Goal: Transaction & Acquisition: Book appointment/travel/reservation

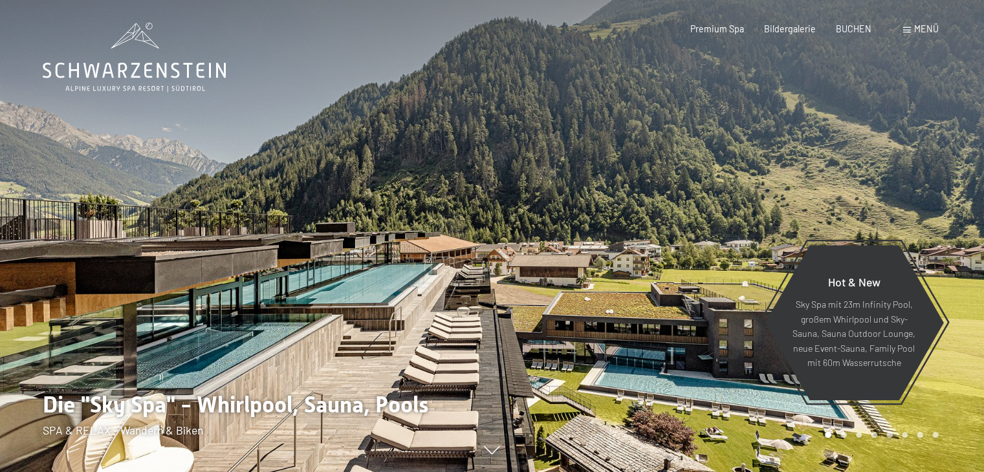
click at [917, 28] on span "Menü" at bounding box center [926, 28] width 25 height 11
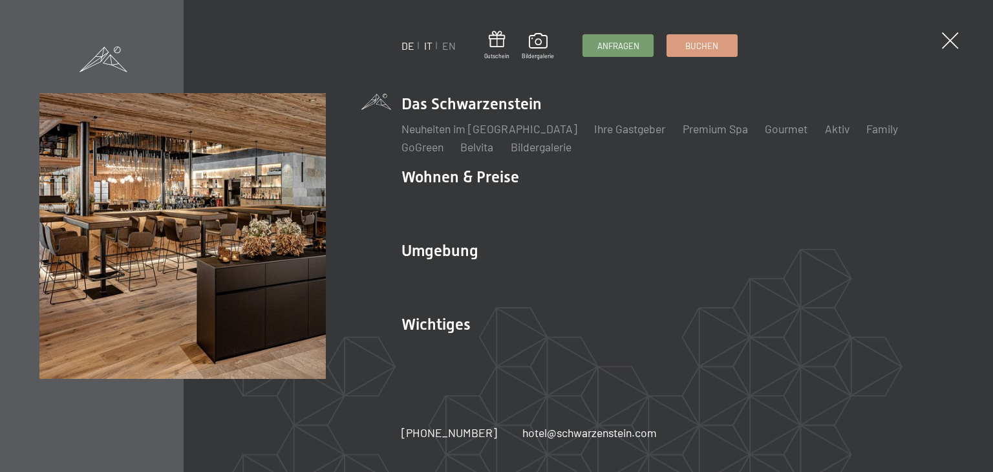
click at [427, 45] on link "IT" at bounding box center [428, 45] width 8 height 12
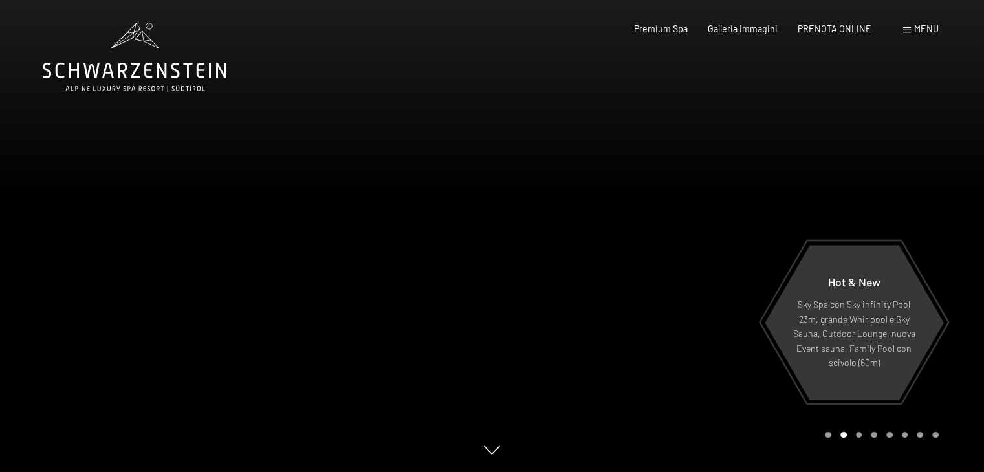
drag, startPoint x: 765, startPoint y: 12, endPoint x: 761, endPoint y: 22, distance: 11.3
click at [766, 23] on div "Prenotazione Richiesta Premium Spa Galleria immagini PRENOTA ONLINE Menu DE IT …" at bounding box center [766, 29] width 344 height 13
click at [755, 29] on span "Galleria immagini" at bounding box center [743, 26] width 70 height 11
click at [759, 25] on span "Galleria immagini" at bounding box center [743, 26] width 70 height 11
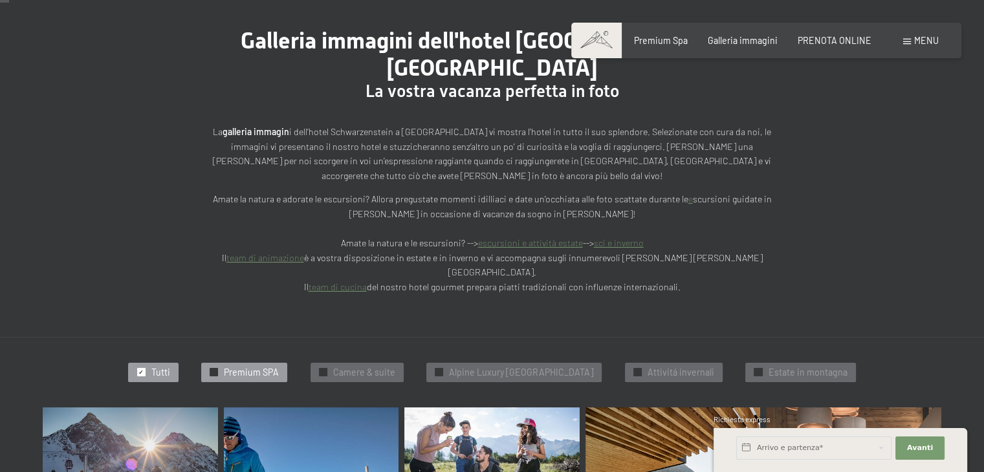
click at [272, 363] on div "✓ Premium SPA" at bounding box center [244, 372] width 86 height 19
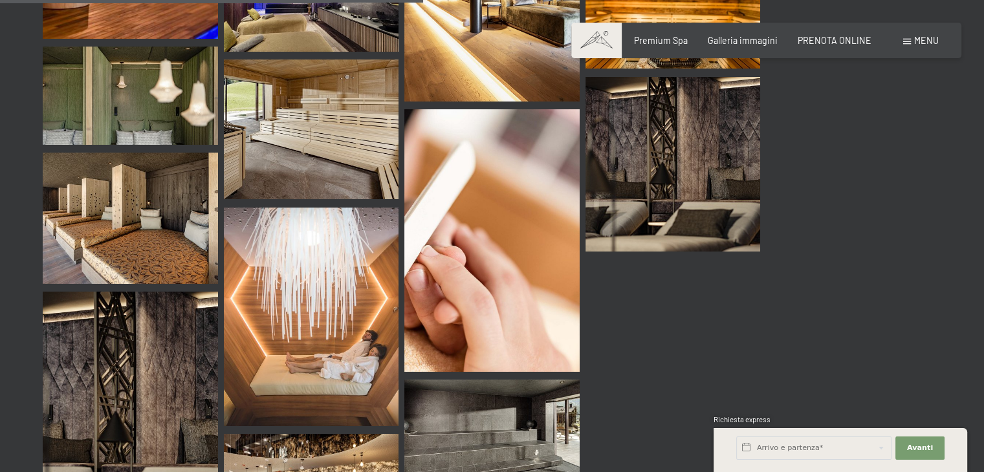
scroll to position [916, 0]
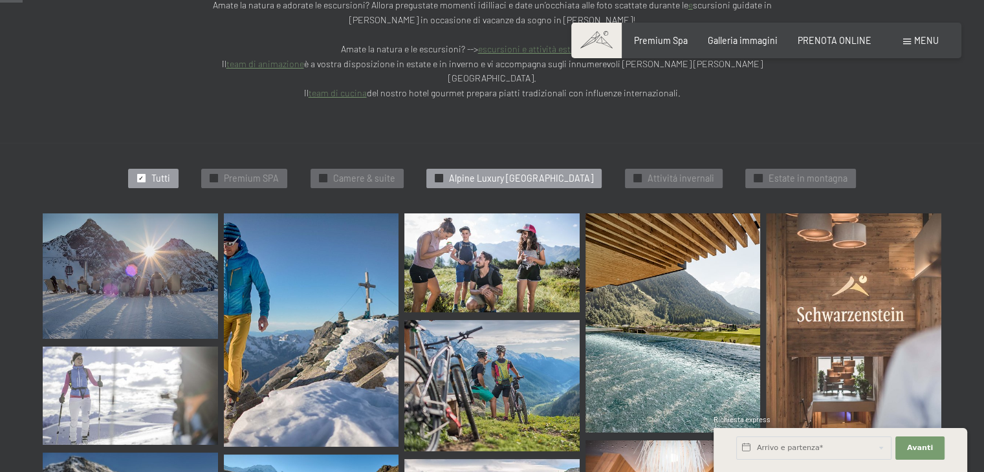
click at [591, 172] on span "Alpine Luxury SPA Resort Schwarzenstein" at bounding box center [521, 178] width 144 height 13
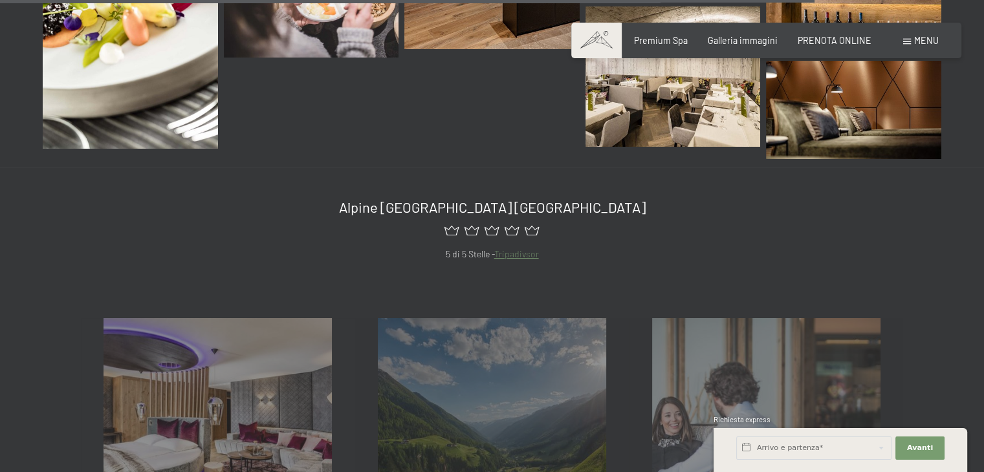
scroll to position [2209, 0]
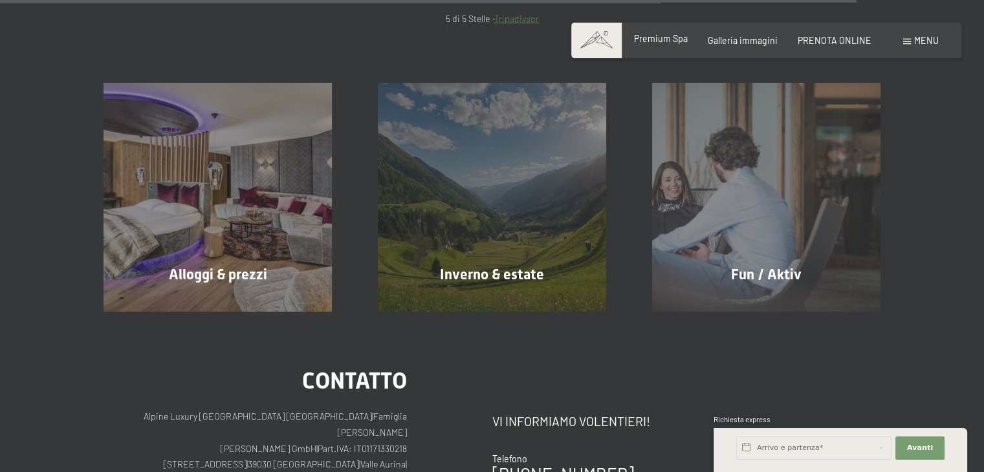
click at [681, 36] on span "Premium Spa" at bounding box center [661, 38] width 54 height 11
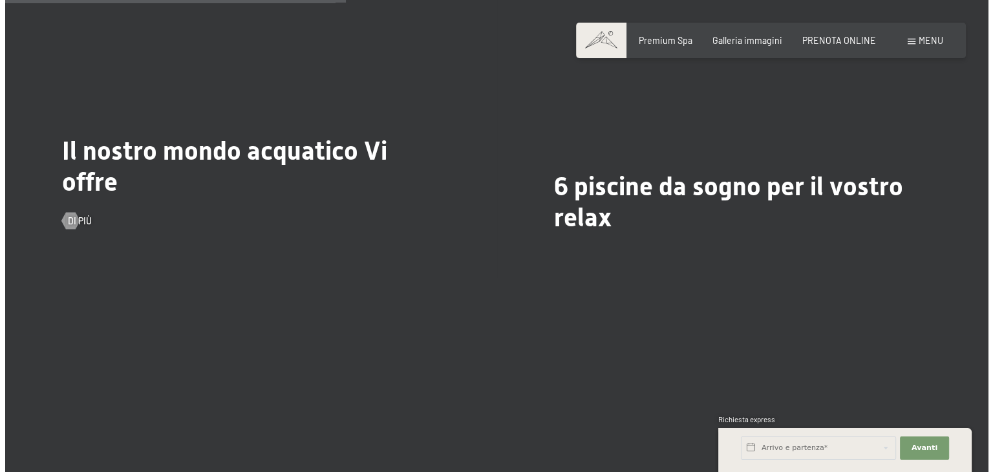
scroll to position [2846, 0]
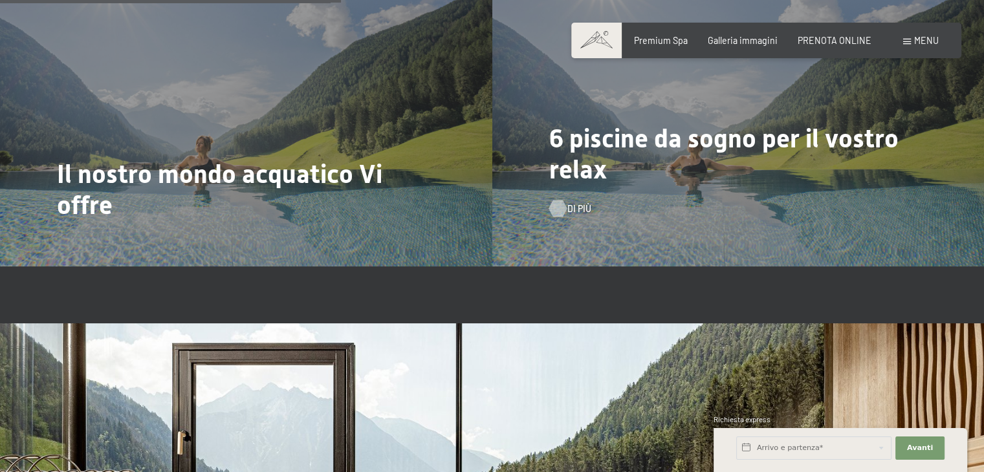
click at [569, 204] on span "Di più" at bounding box center [579, 208] width 24 height 13
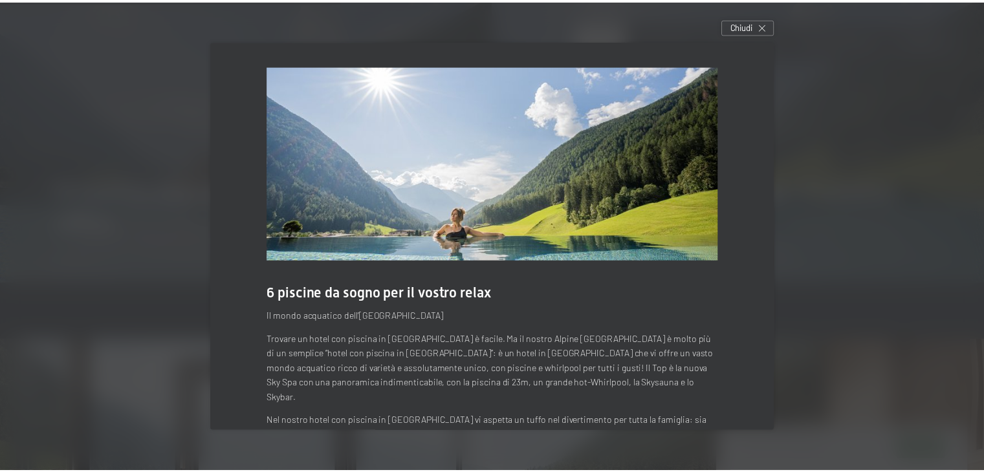
scroll to position [0, 0]
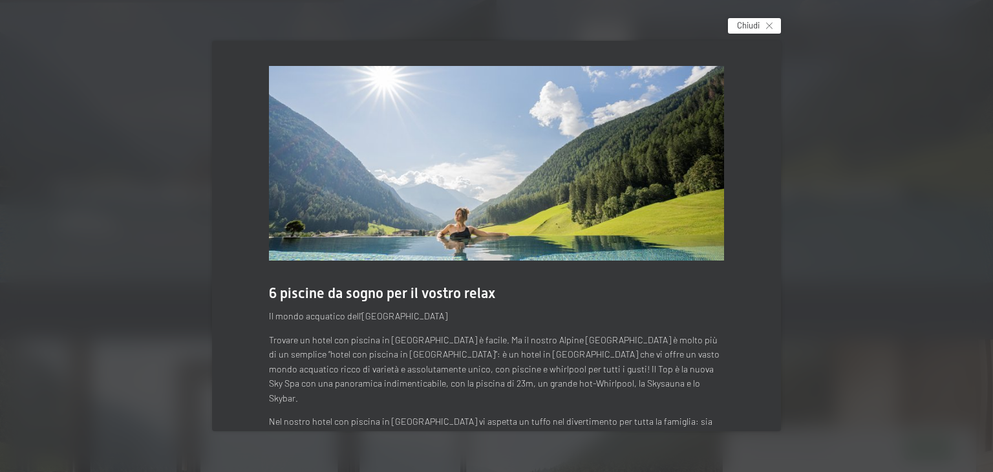
click at [766, 19] on div "Chiudi" at bounding box center [754, 26] width 53 height 16
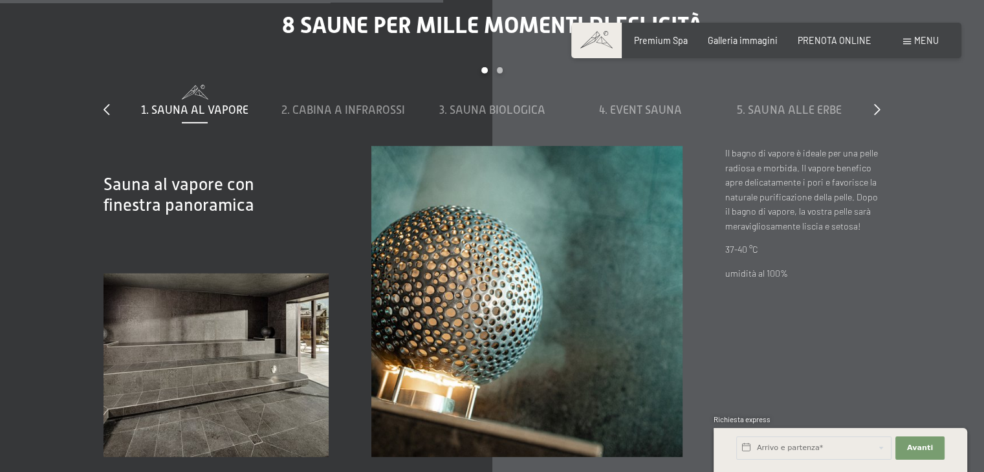
scroll to position [3751, 0]
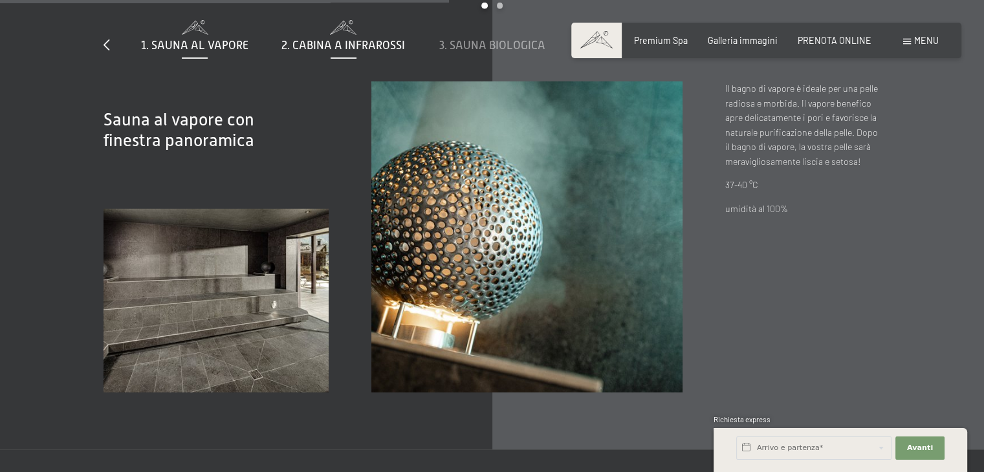
click at [373, 42] on span "2. Cabina a infrarossi" at bounding box center [343, 45] width 124 height 13
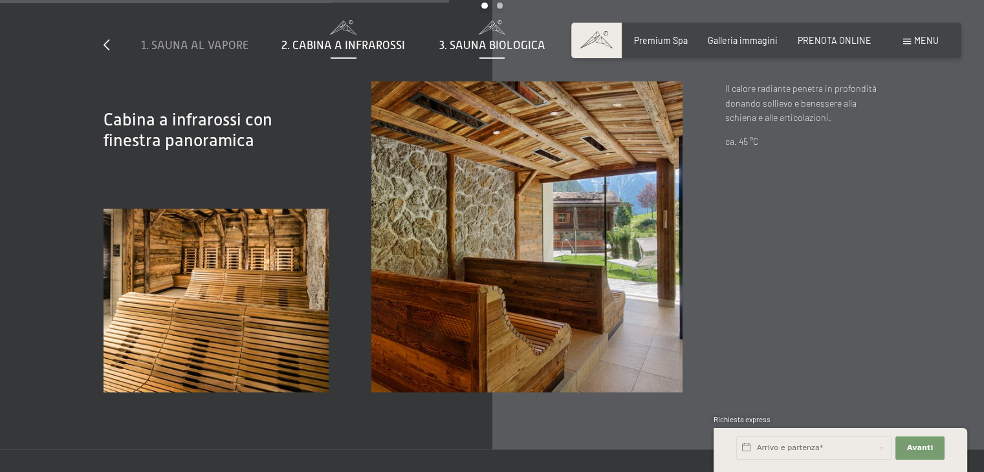
click at [461, 39] on span "3. Sauna biologica" at bounding box center [492, 45] width 106 height 13
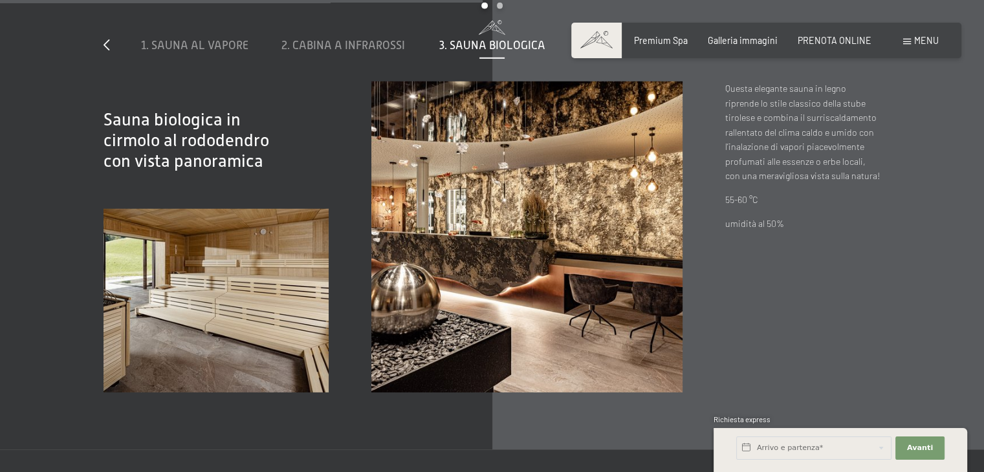
scroll to position [3492, 0]
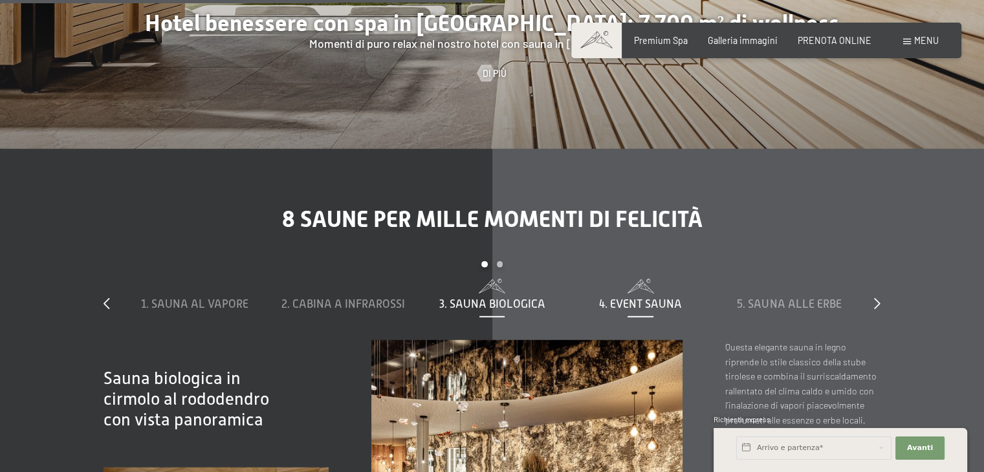
click at [636, 306] on span "4. Event Sauna" at bounding box center [640, 303] width 83 height 13
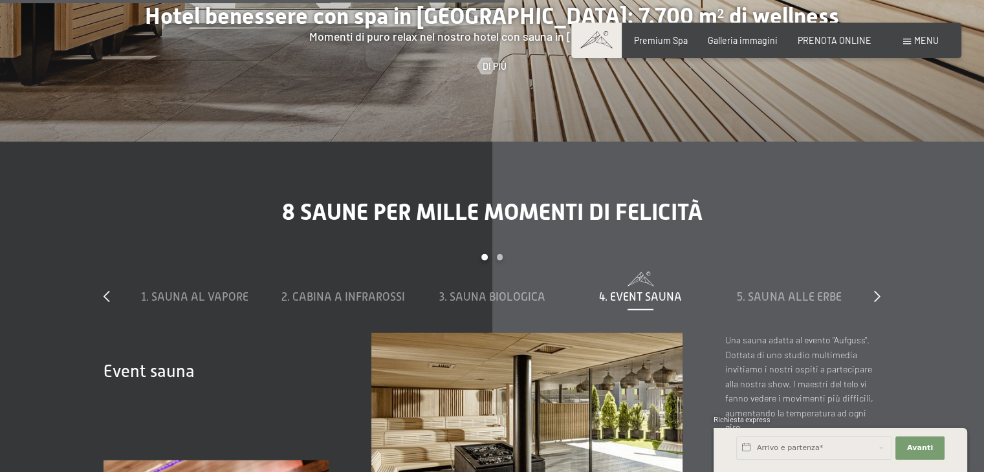
scroll to position [3686, 0]
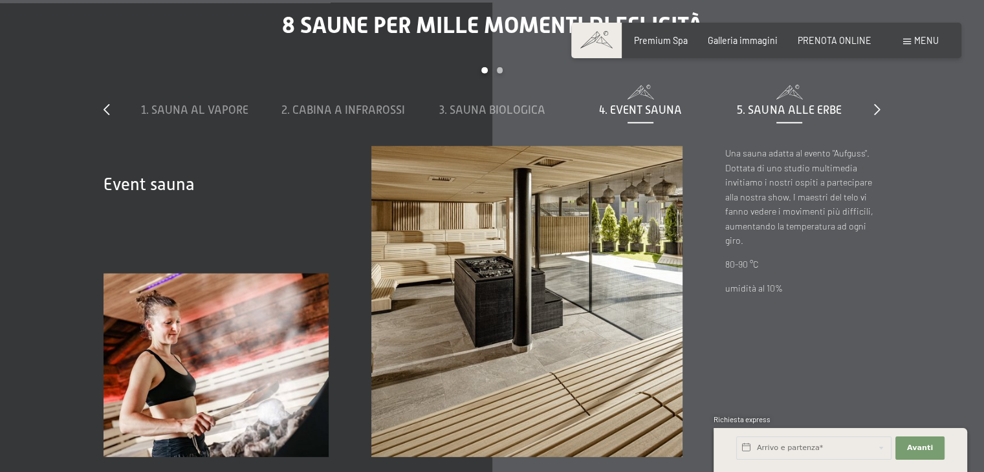
click at [812, 114] on span "5. Sauna alle erbe" at bounding box center [789, 109] width 104 height 13
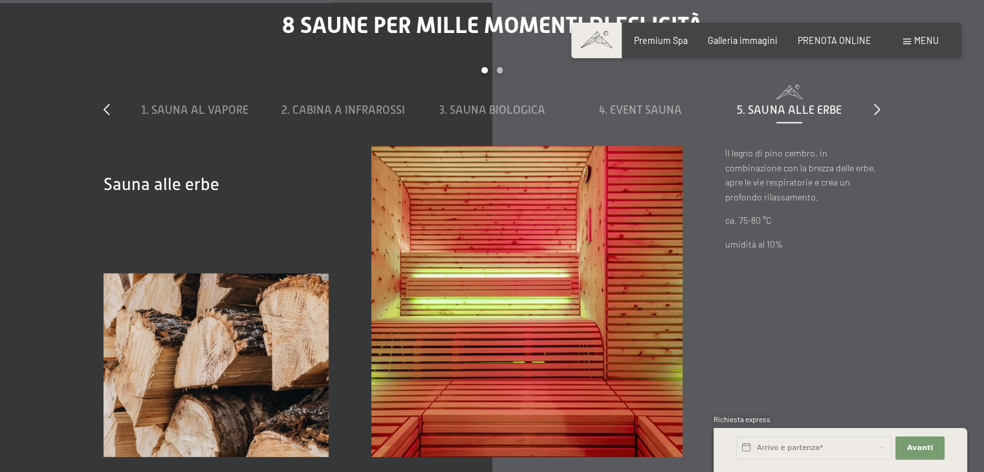
click at [873, 107] on div "slide 1 to 5 of 8 1. Sauna al vapore 2. Cabina a infrarossi 3. Sauna biologica …" at bounding box center [491, 106] width 777 height 79
click at [874, 107] on icon at bounding box center [877, 109] width 6 height 12
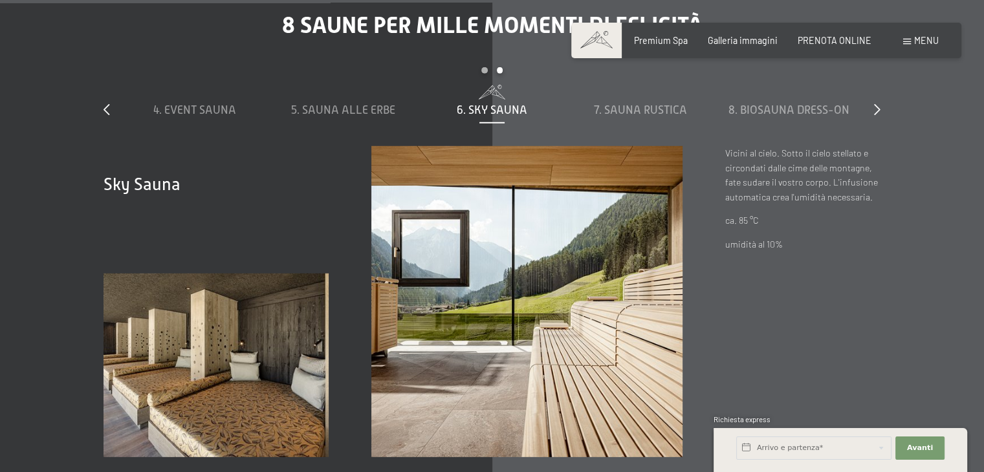
click at [511, 109] on span "6. Sky Sauna" at bounding box center [492, 109] width 70 height 13
click at [637, 109] on span "7. Sauna rustica" at bounding box center [640, 109] width 93 height 13
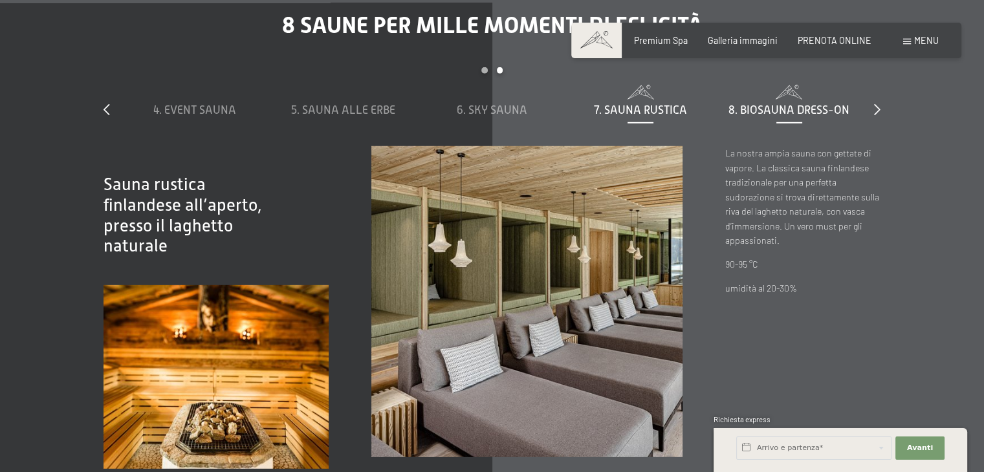
click at [779, 115] on div "8. Biosauna dress-on" at bounding box center [788, 110] width 137 height 16
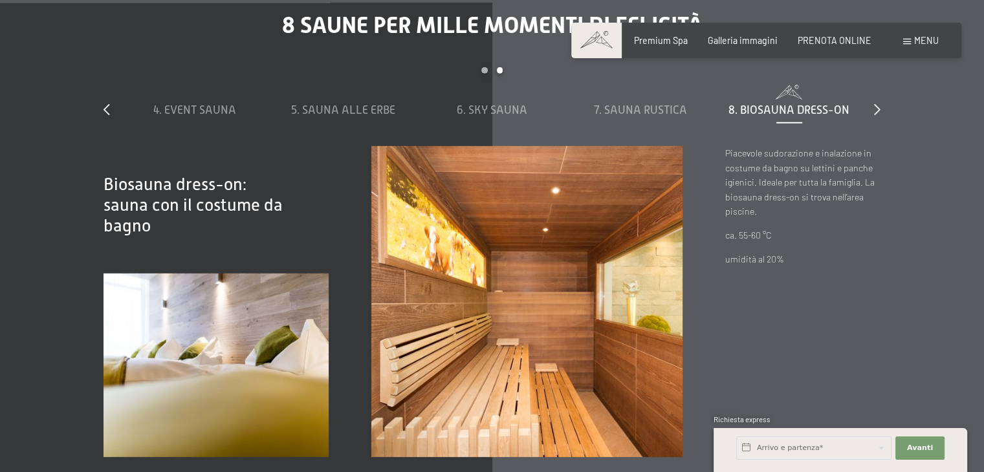
click at [871, 112] on div "slide 4 to 8 of 8 1. Sauna al vapore 2. Cabina a infrarossi 3. Sauna biologica …" at bounding box center [491, 106] width 777 height 79
click at [874, 109] on icon at bounding box center [877, 109] width 6 height 12
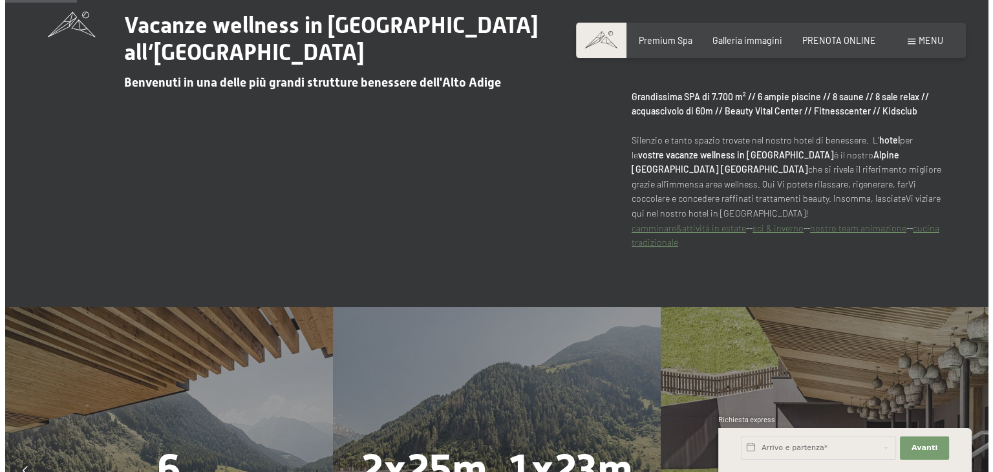
scroll to position [841, 0]
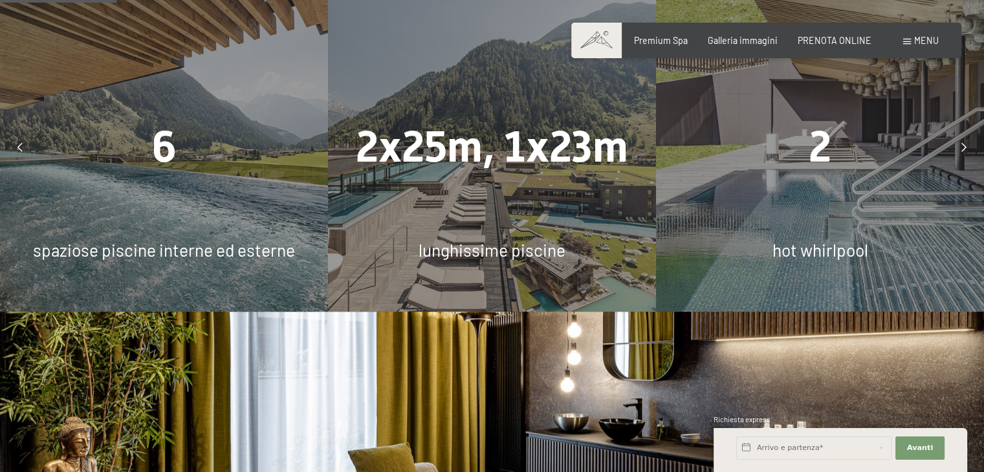
click at [528, 200] on div "2x25m, 1x23m lunghissime piscine" at bounding box center [492, 148] width 328 height 328
click at [528, 252] on span "lunghissime piscine" at bounding box center [491, 250] width 147 height 20
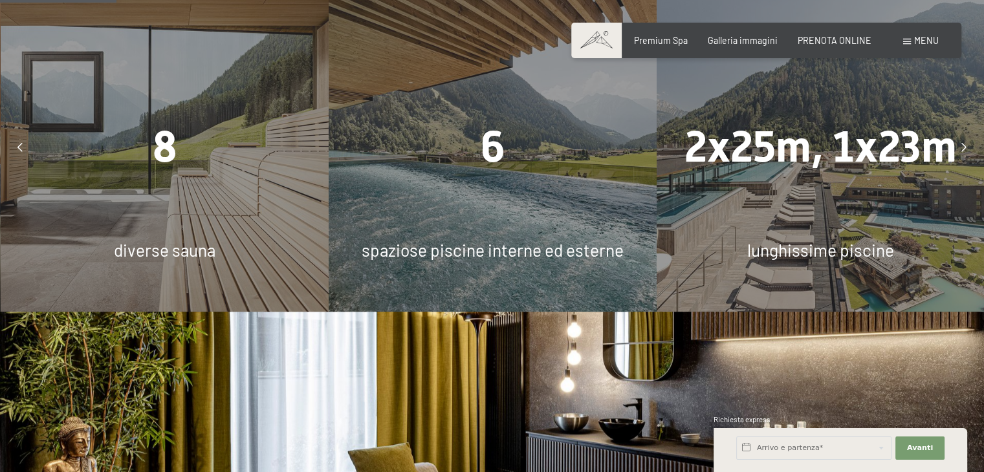
click at [507, 257] on span "spaziose piscine interne ed esterne" at bounding box center [493, 250] width 262 height 20
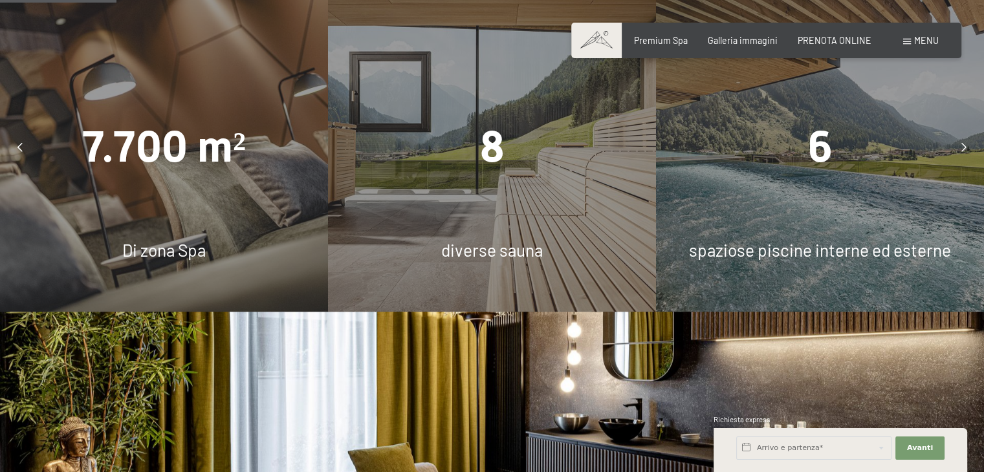
click at [503, 179] on div "8 diverse sauna" at bounding box center [492, 148] width 328 height 328
click at [85, 157] on span "7.700 m²" at bounding box center [164, 147] width 164 height 50
click at [926, 42] on span "Menu" at bounding box center [926, 40] width 25 height 11
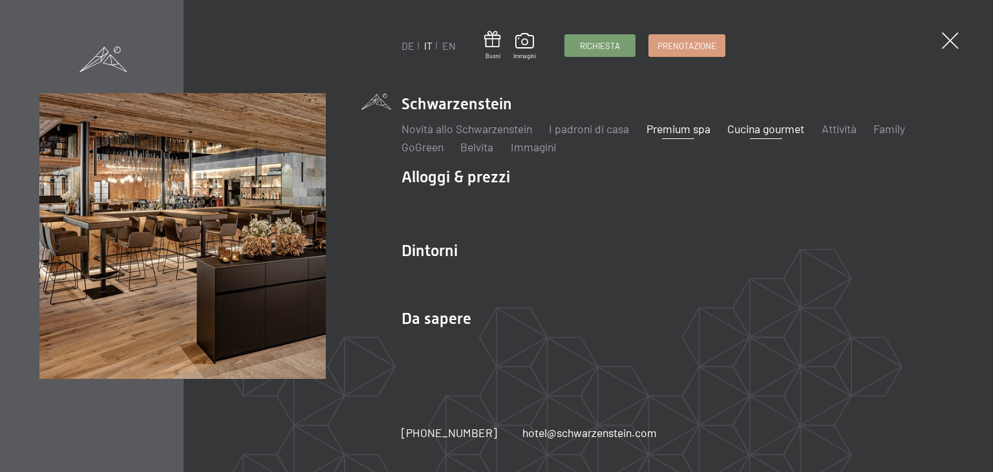
click at [801, 125] on link "Cucina gourmet" at bounding box center [766, 129] width 77 height 14
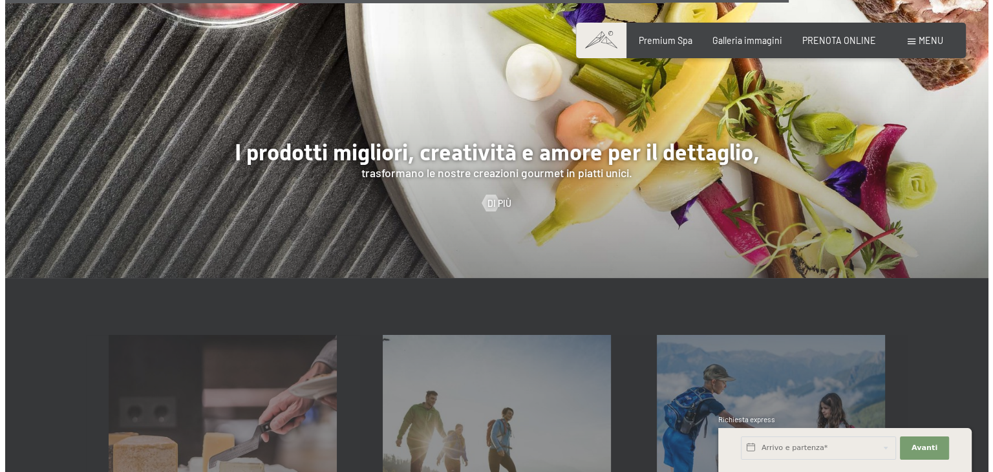
scroll to position [2791, 0]
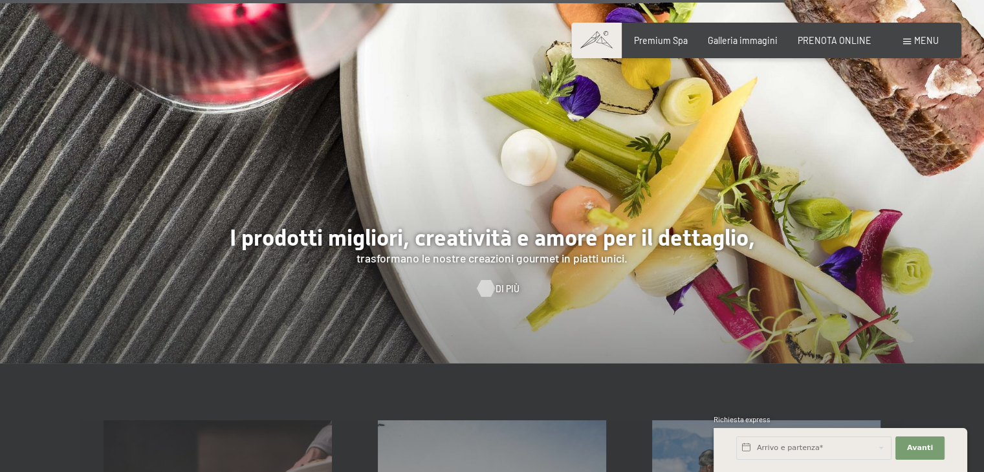
click at [490, 292] on div at bounding box center [486, 288] width 10 height 17
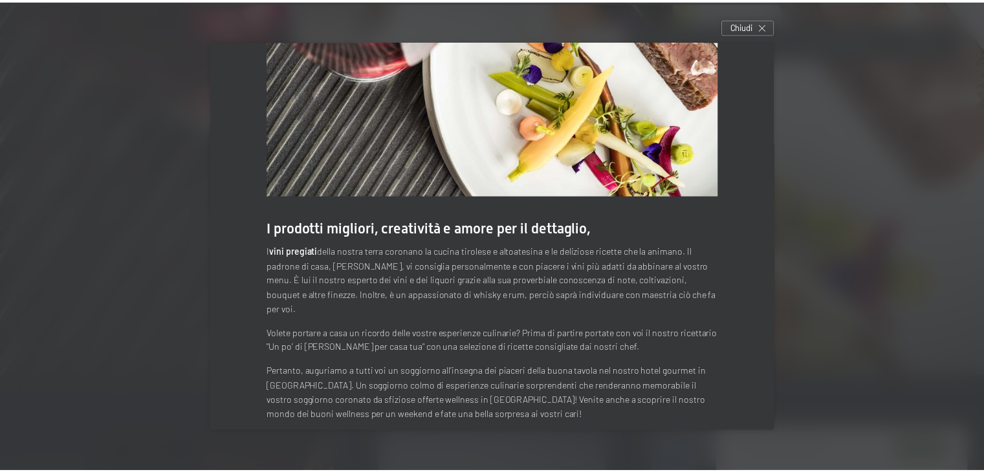
scroll to position [67, 0]
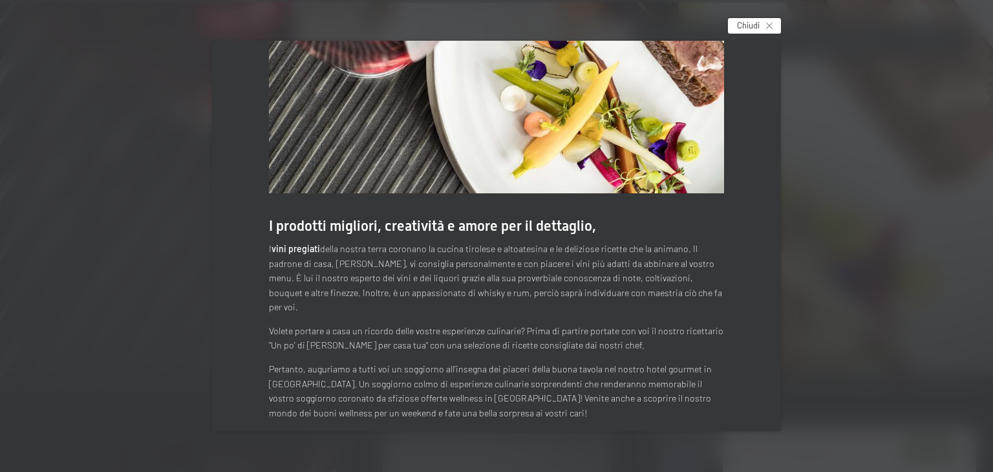
click at [760, 21] on span "Chiudi" at bounding box center [748, 25] width 23 height 12
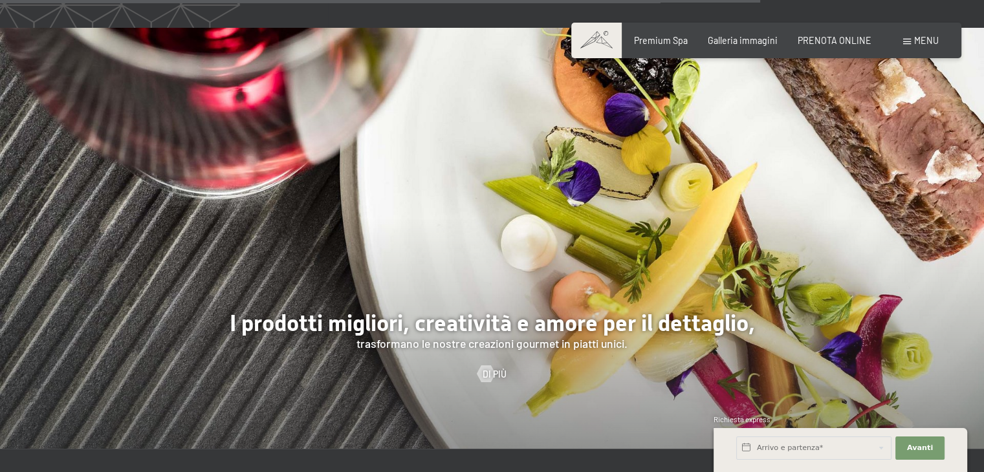
scroll to position [2661, 0]
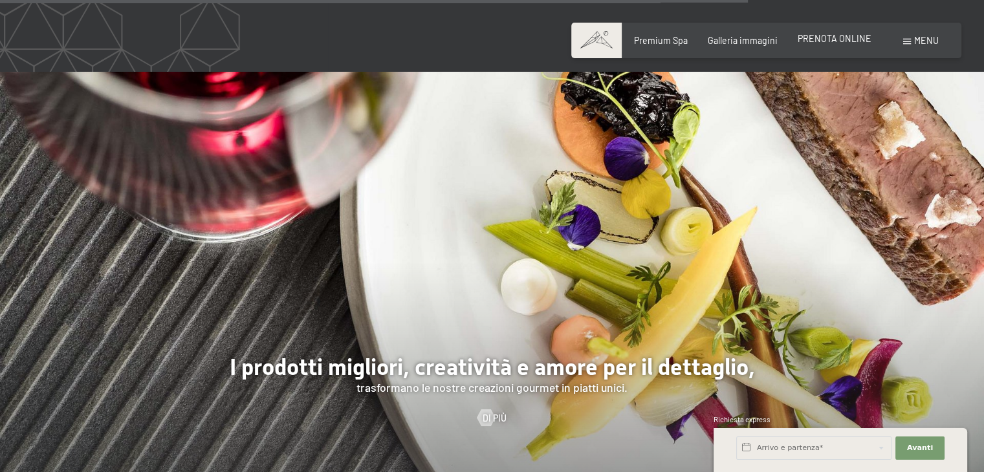
click at [864, 43] on span "PRENOTA ONLINE" at bounding box center [834, 38] width 74 height 11
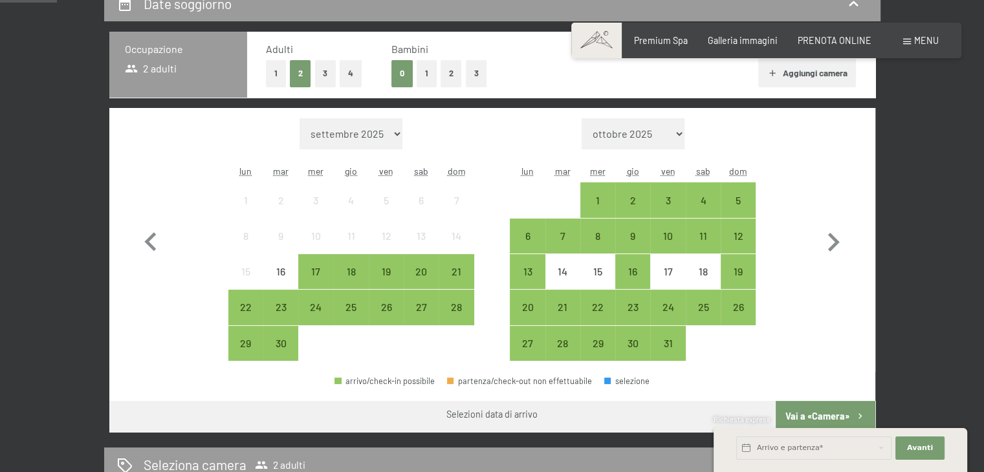
scroll to position [323, 0]
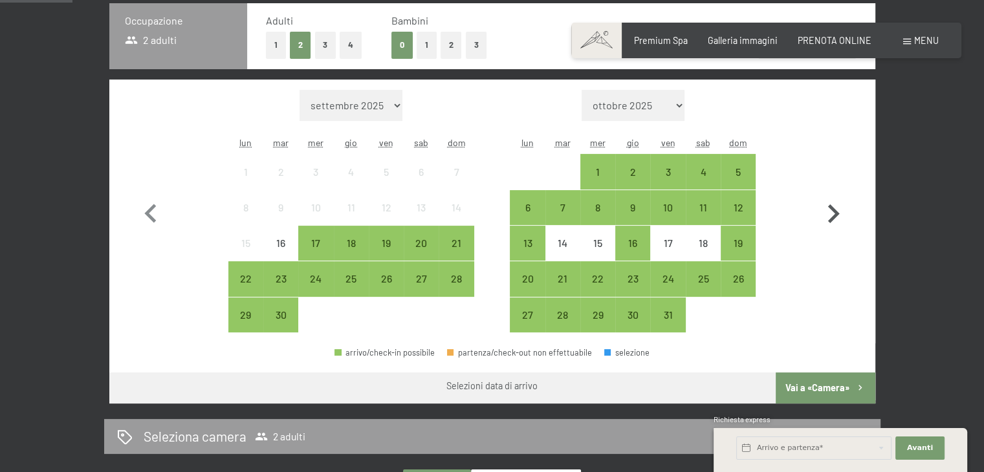
click at [825, 212] on icon "button" at bounding box center [833, 214] width 38 height 38
select select "[DATE]"
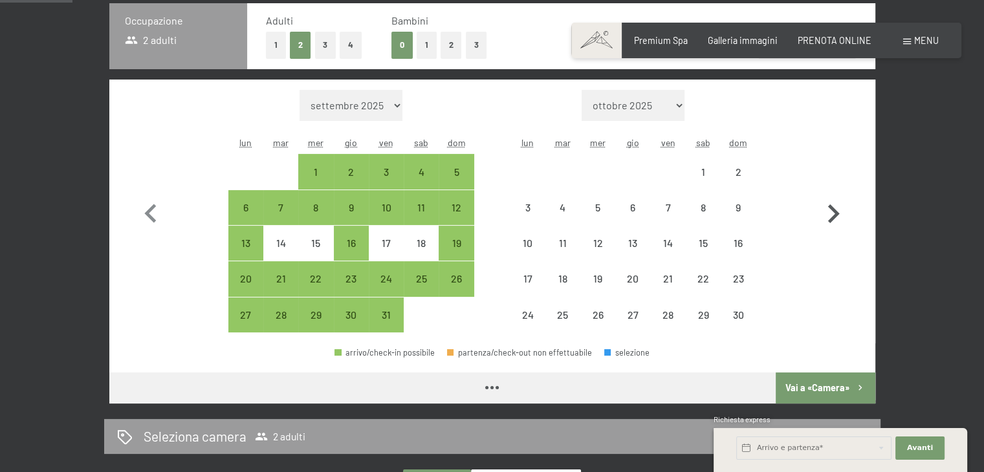
click at [825, 212] on icon "button" at bounding box center [833, 214] width 38 height 38
select select "[DATE]"
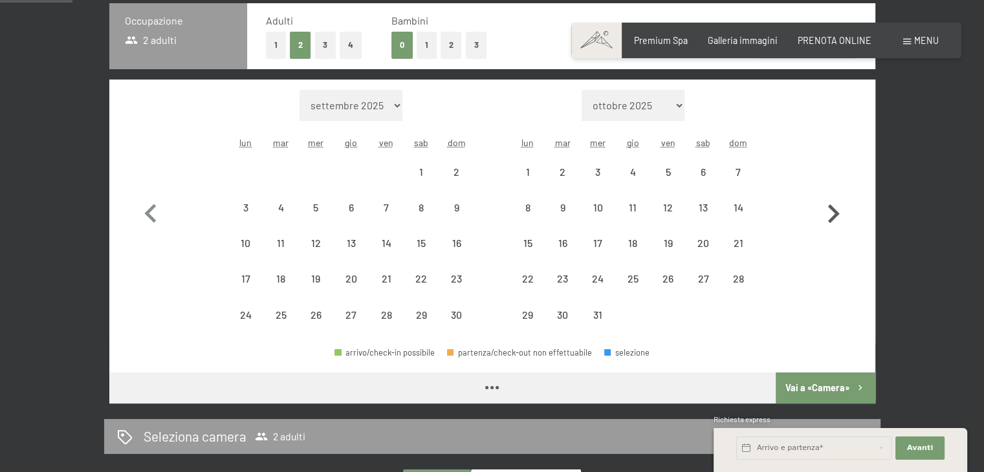
select select "[DATE]"
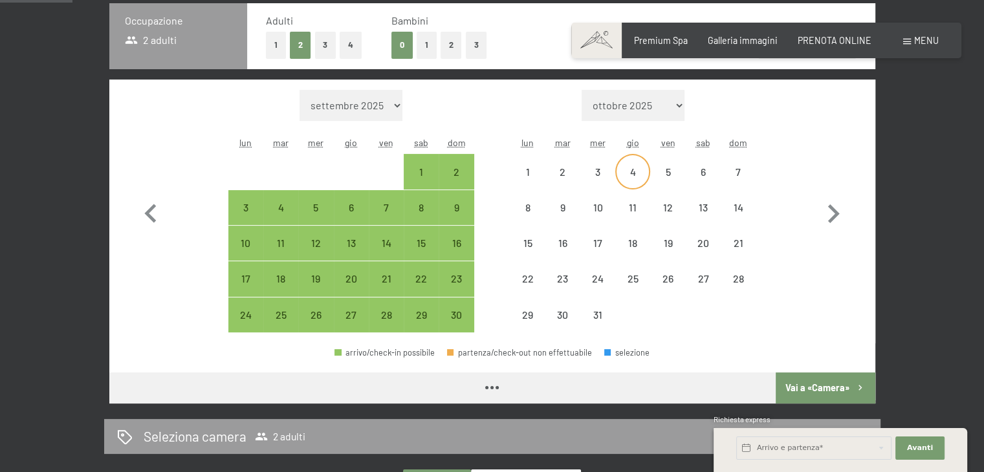
select select "[DATE]"
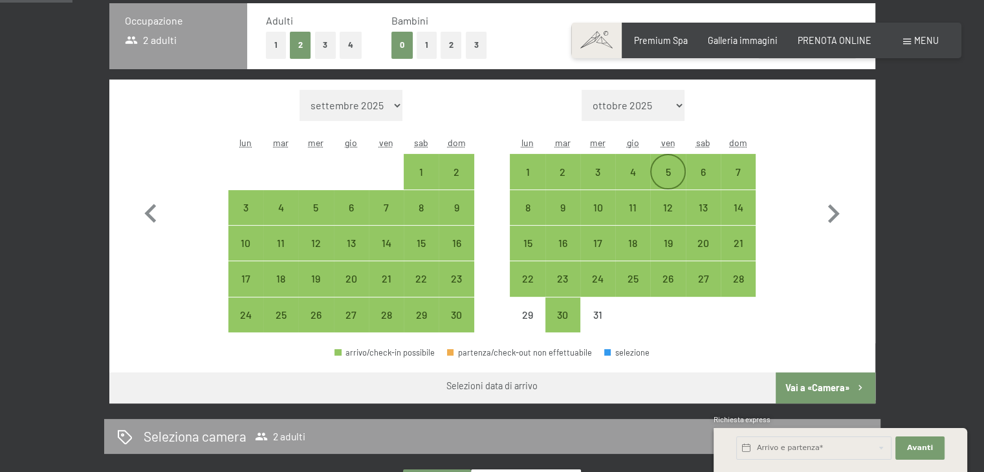
click at [667, 170] on div "5" at bounding box center [667, 183] width 32 height 32
select select "[DATE]"
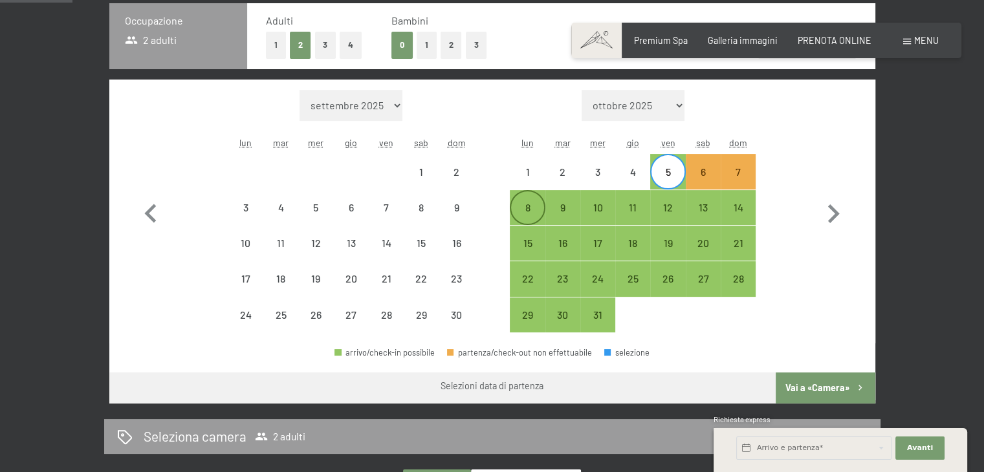
click at [519, 205] on div "8" at bounding box center [527, 218] width 32 height 32
select select "[DATE]"
select select "2025-12-01"
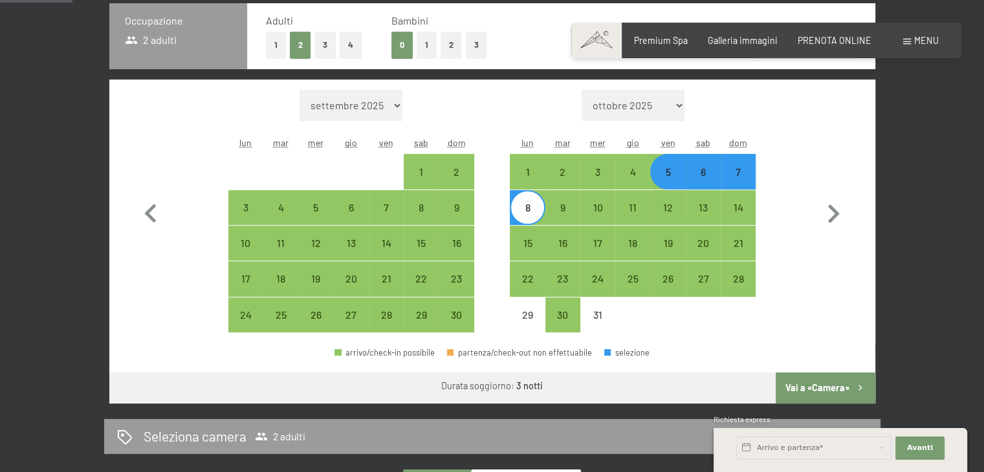
click at [832, 389] on button "Vai a «Camera»" at bounding box center [824, 388] width 99 height 31
select select "2025-11-01"
select select "2025-12-01"
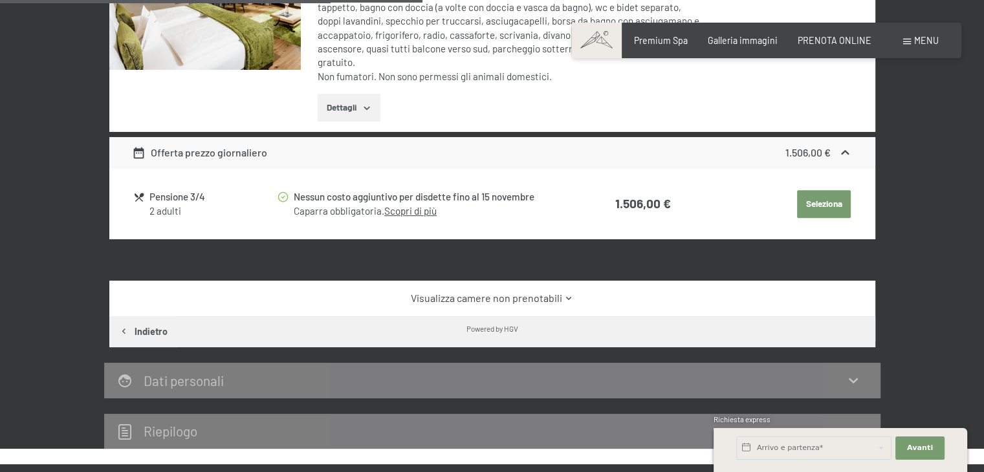
scroll to position [539, 0]
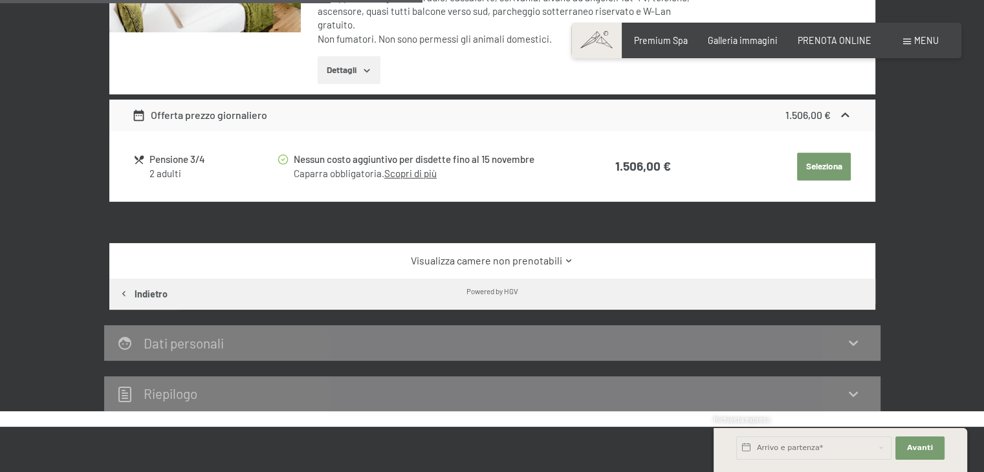
click at [511, 256] on link "Visualizza camere non prenotabili" at bounding box center [492, 261] width 720 height 14
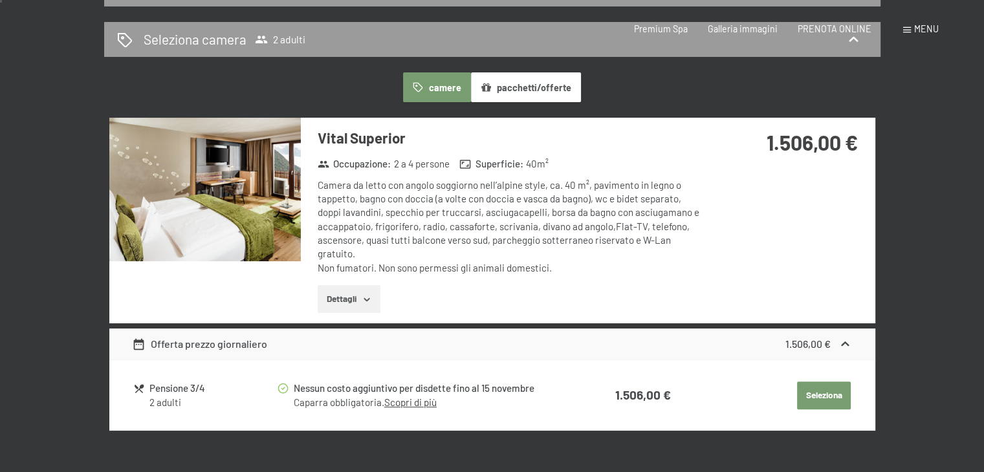
scroll to position [323, 0]
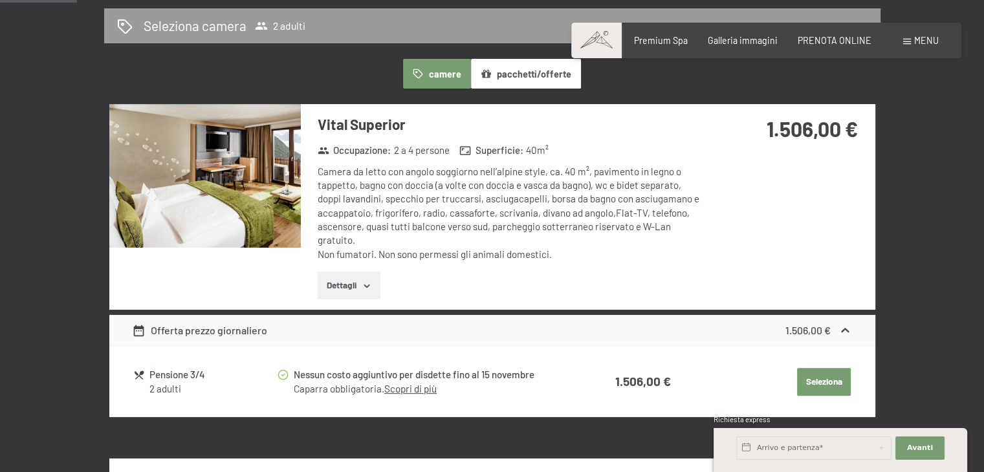
click at [230, 197] on img at bounding box center [204, 176] width 191 height 144
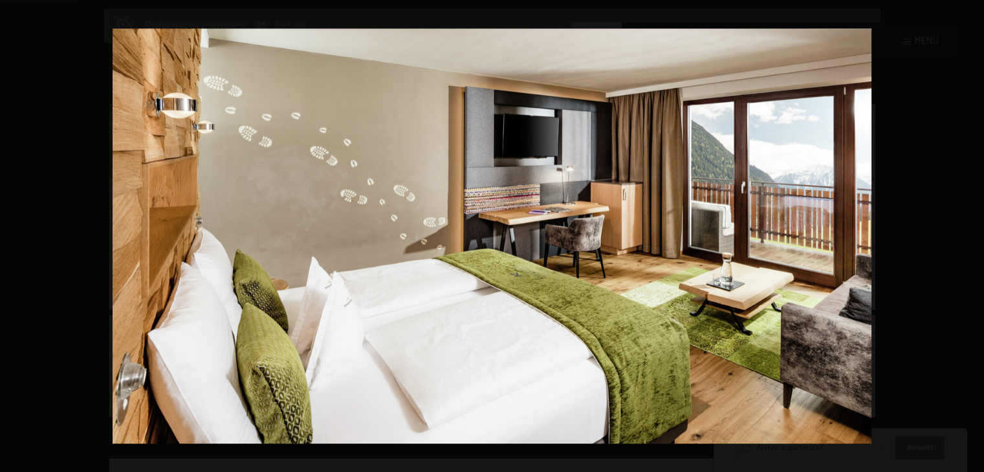
click at [968, 231] on button "button" at bounding box center [960, 236] width 45 height 65
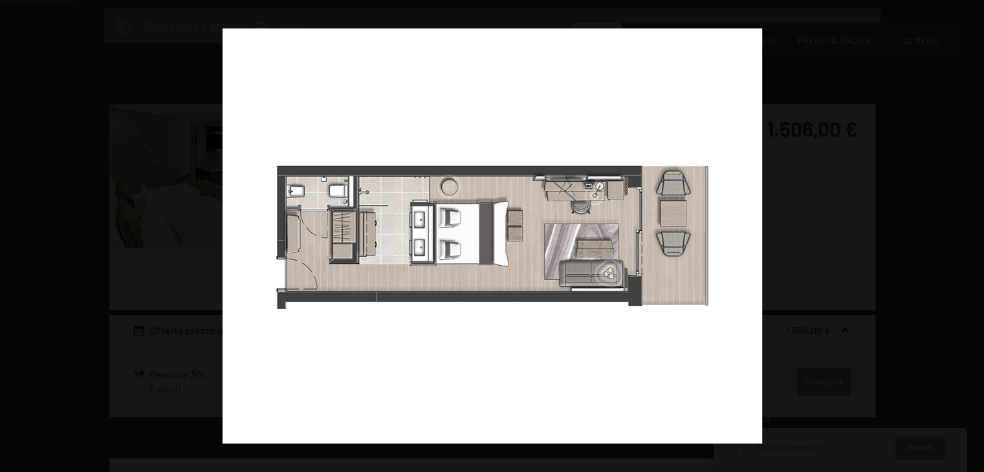
click at [968, 231] on button "button" at bounding box center [960, 236] width 45 height 65
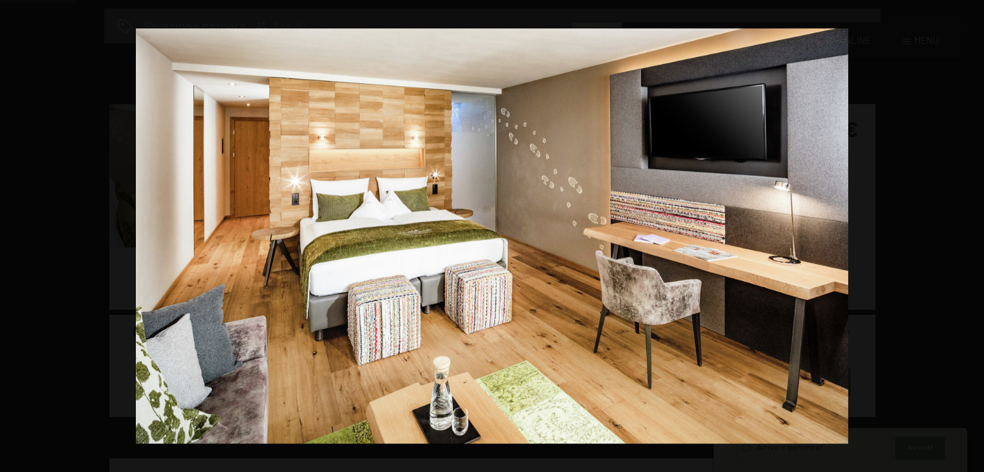
click at [968, 231] on button "button" at bounding box center [960, 236] width 45 height 65
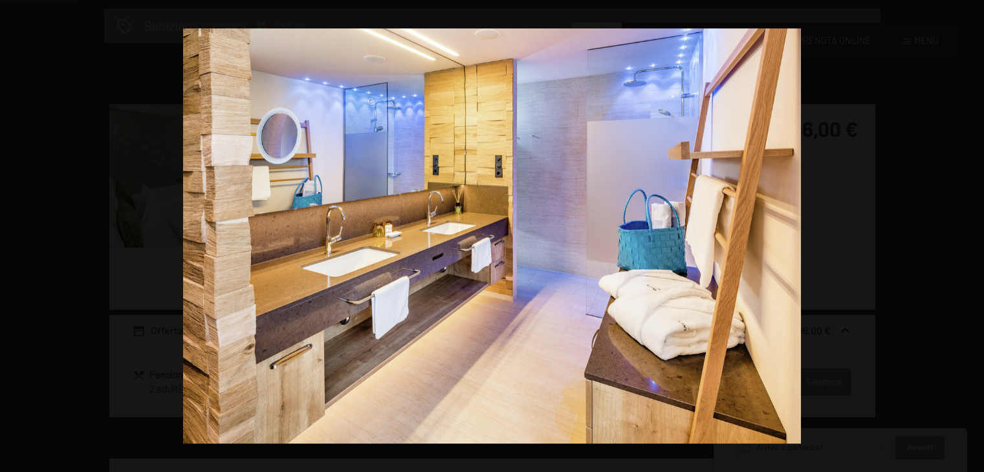
click at [968, 231] on button "button" at bounding box center [960, 236] width 45 height 65
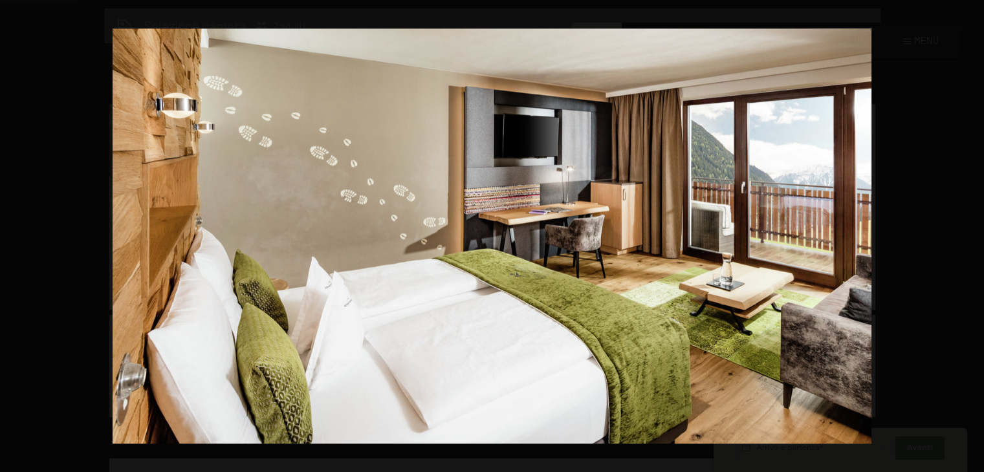
click at [968, 231] on button "button" at bounding box center [960, 236] width 45 height 65
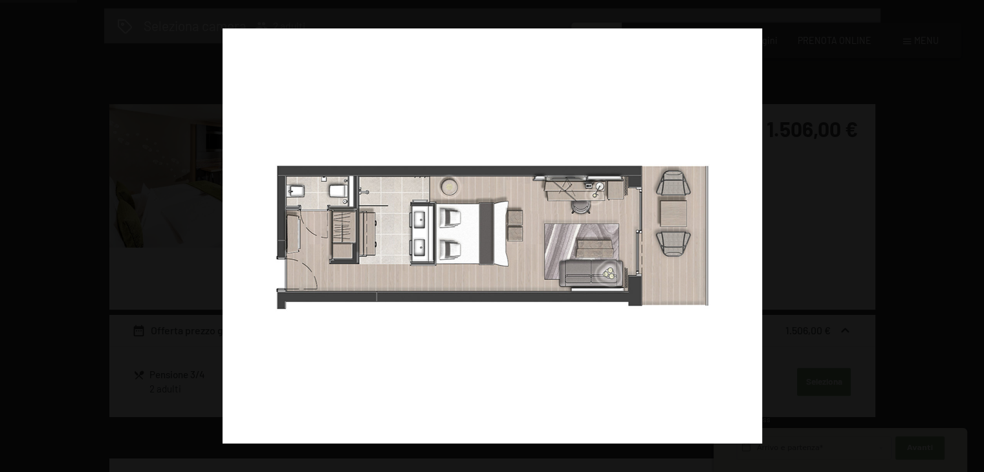
click at [968, 231] on button "button" at bounding box center [960, 236] width 45 height 65
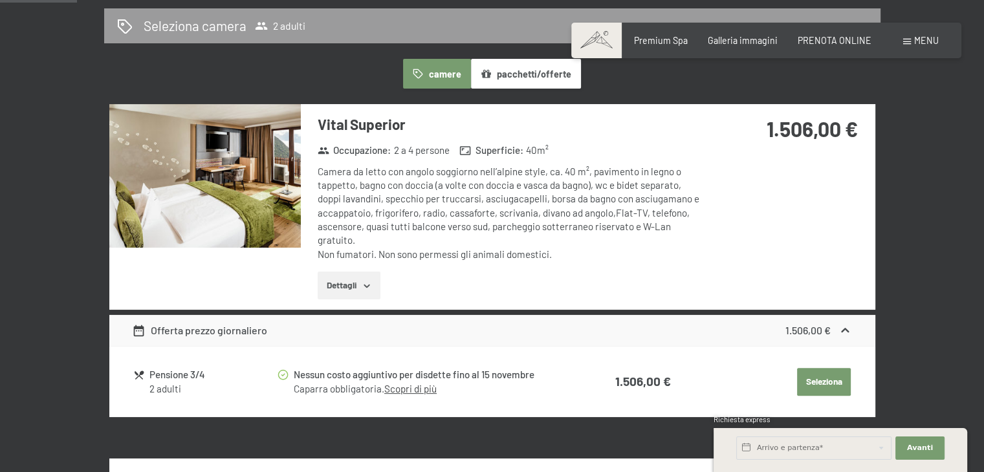
click at [0, 0] on button "button" at bounding box center [0, 0] width 0 height 0
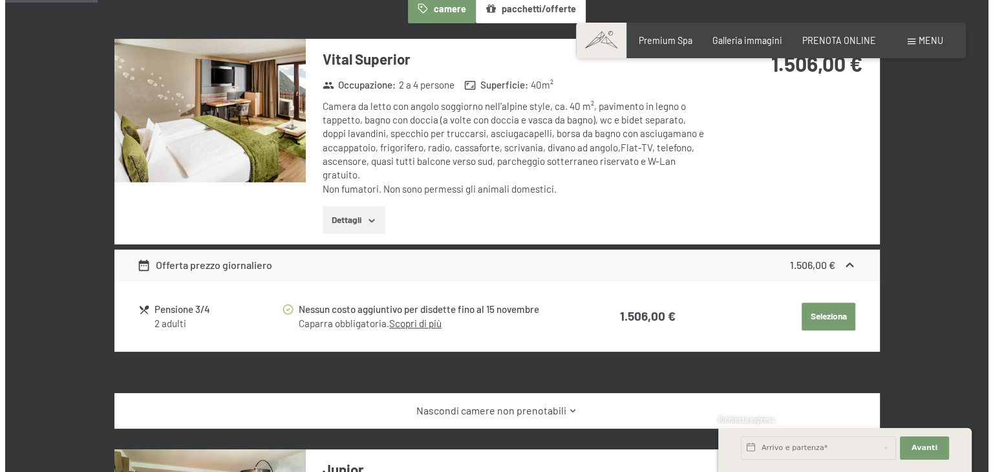
scroll to position [388, 0]
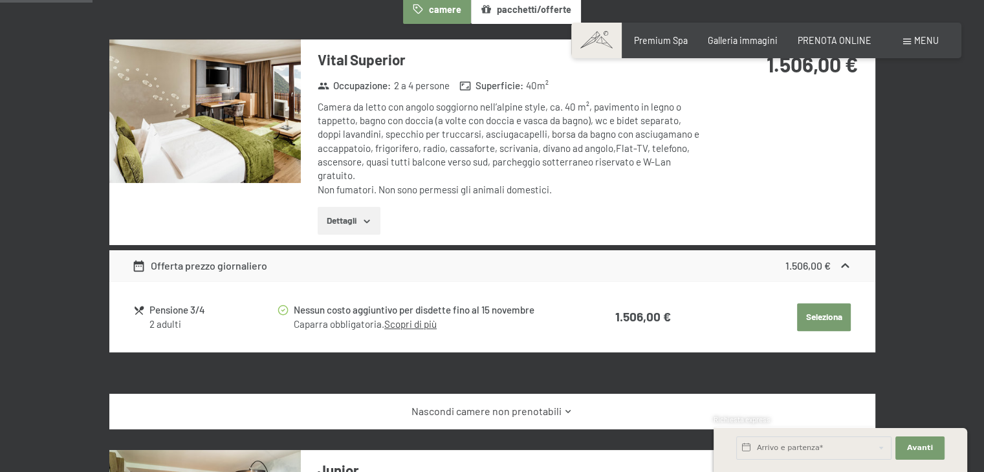
click at [186, 313] on div "Pensione 3/4" at bounding box center [212, 310] width 126 height 15
click at [907, 38] on div "Menu" at bounding box center [921, 40] width 36 height 13
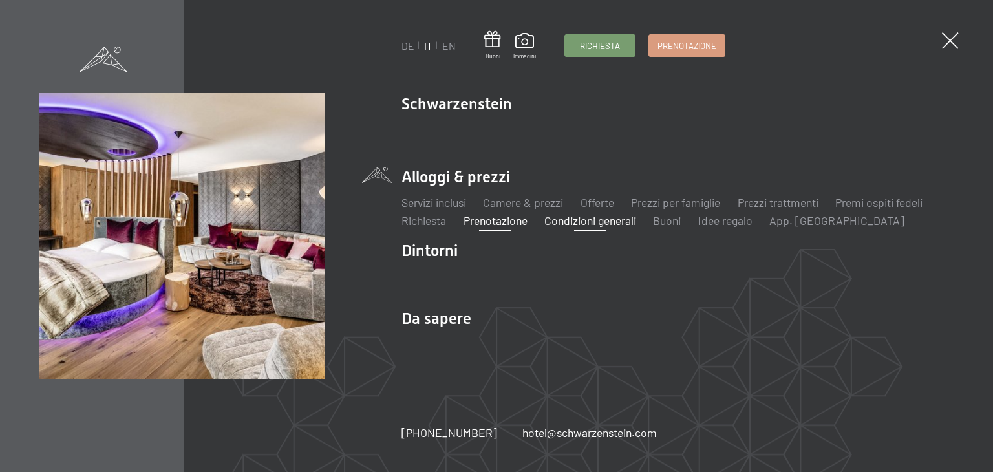
click at [627, 224] on link "Condizioni generali" at bounding box center [591, 220] width 92 height 14
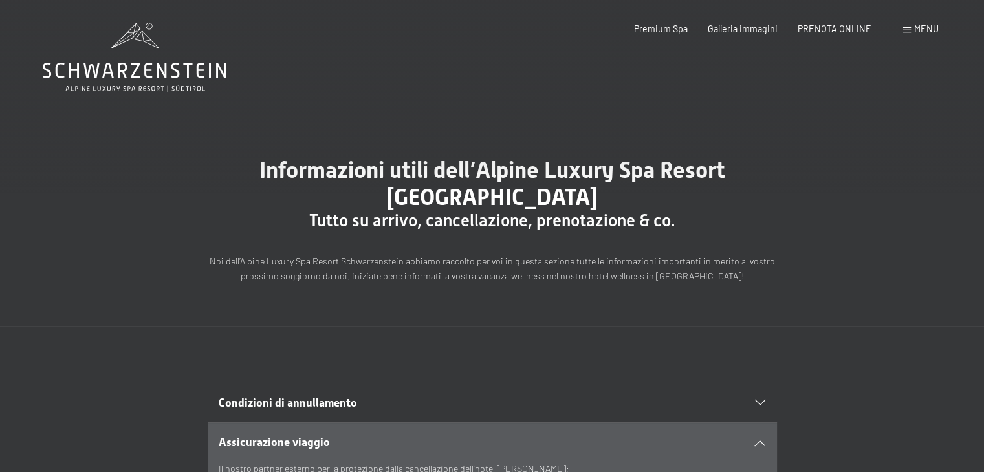
click at [922, 27] on span "Menu" at bounding box center [926, 28] width 25 height 11
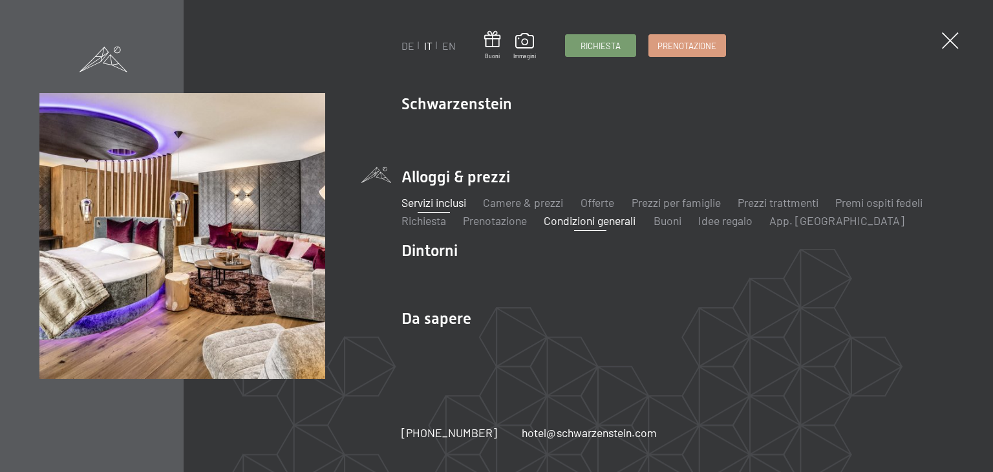
click at [432, 203] on link "Servizi inclusi" at bounding box center [434, 202] width 65 height 14
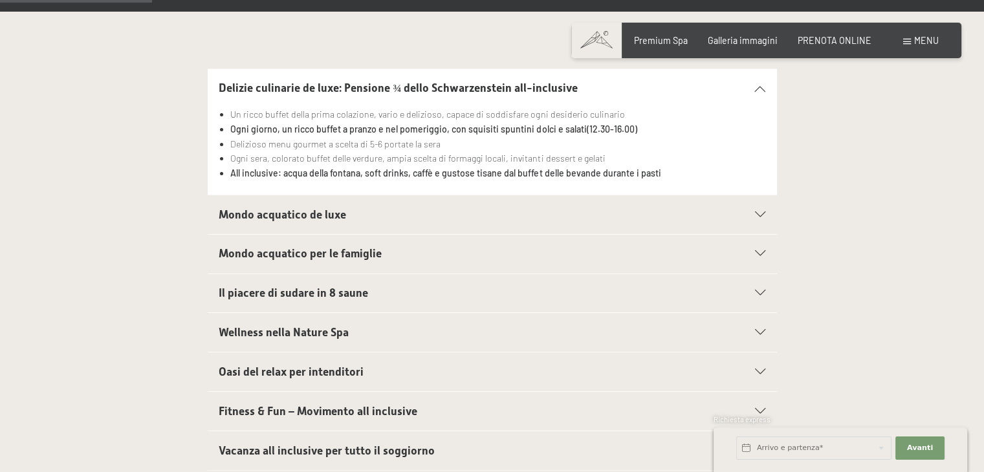
scroll to position [388, 0]
click at [293, 218] on span "Mondo acquatico de luxe" at bounding box center [282, 214] width 127 height 13
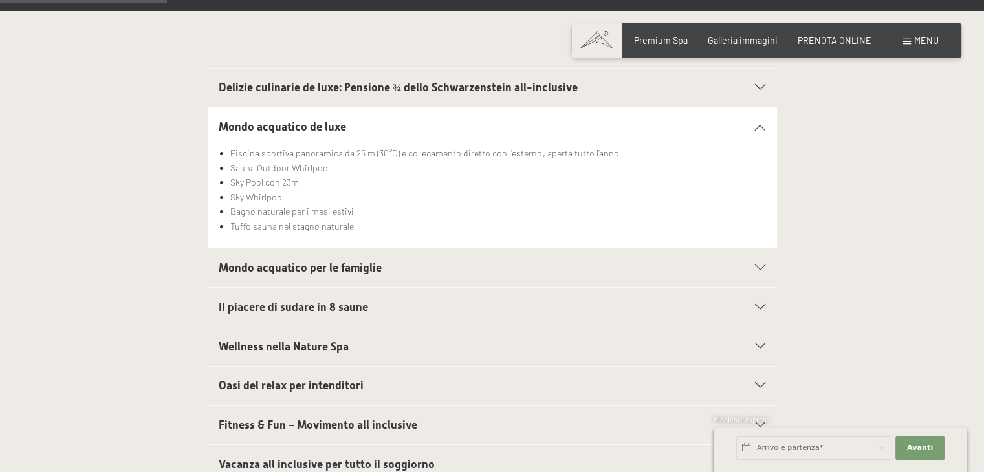
click at [475, 274] on h2 "Mondo acquatico per le famiglie" at bounding box center [465, 268] width 492 height 16
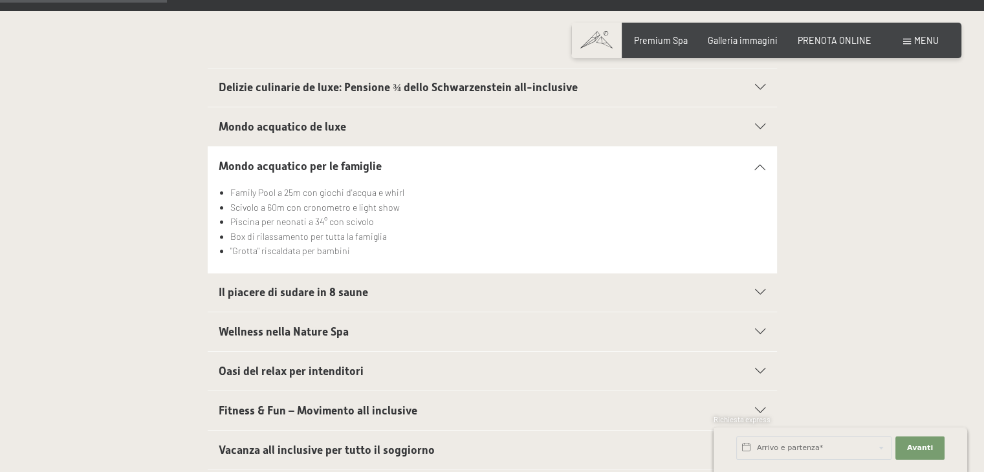
click at [734, 305] on div "Il piacere di sudare in 8 saune" at bounding box center [492, 293] width 546 height 39
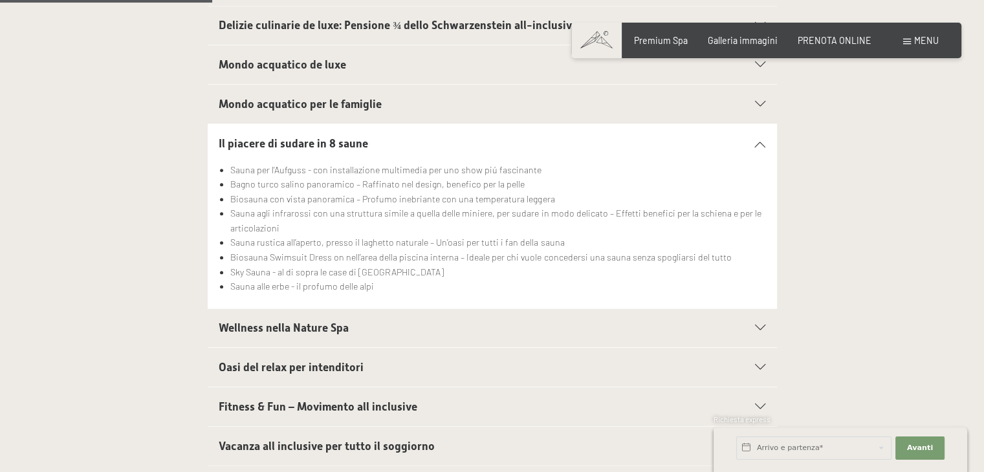
scroll to position [517, 0]
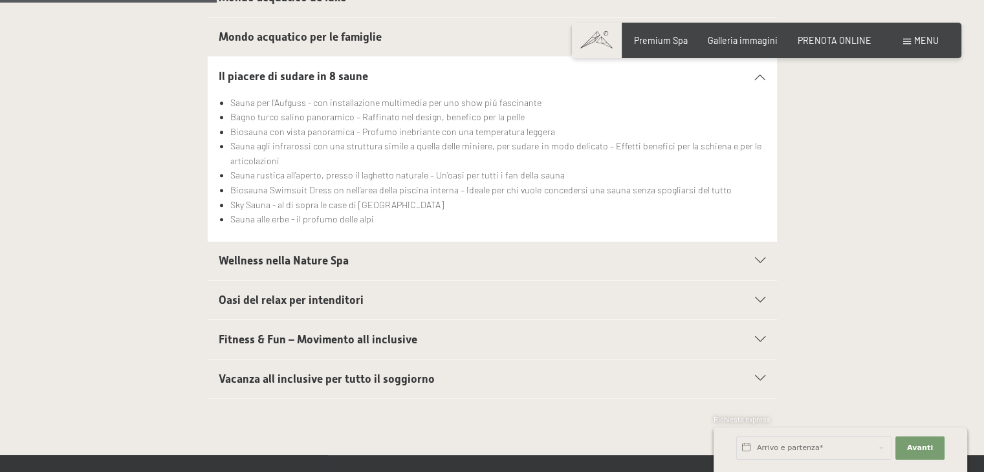
click at [363, 254] on h2 "Wellness nella Nature Spa" at bounding box center [465, 261] width 492 height 16
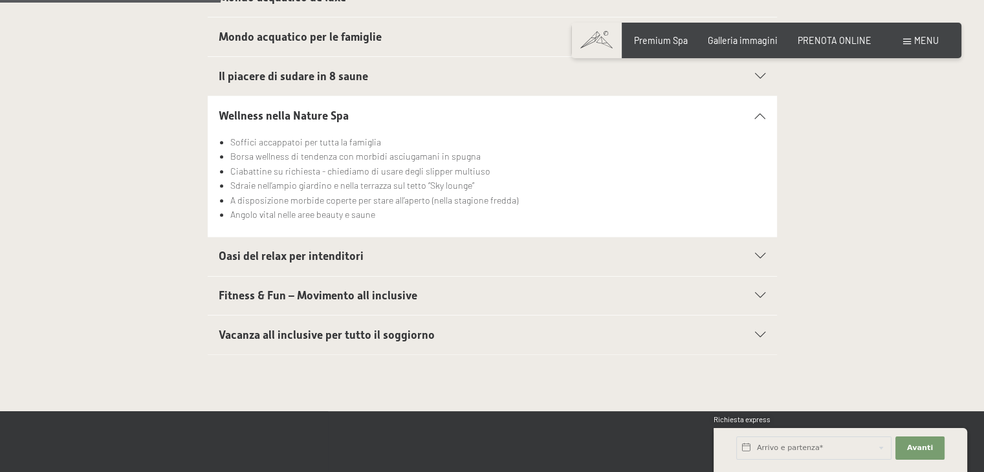
click at [387, 257] on h2 "Oasi del relax per intenditori" at bounding box center [465, 256] width 492 height 16
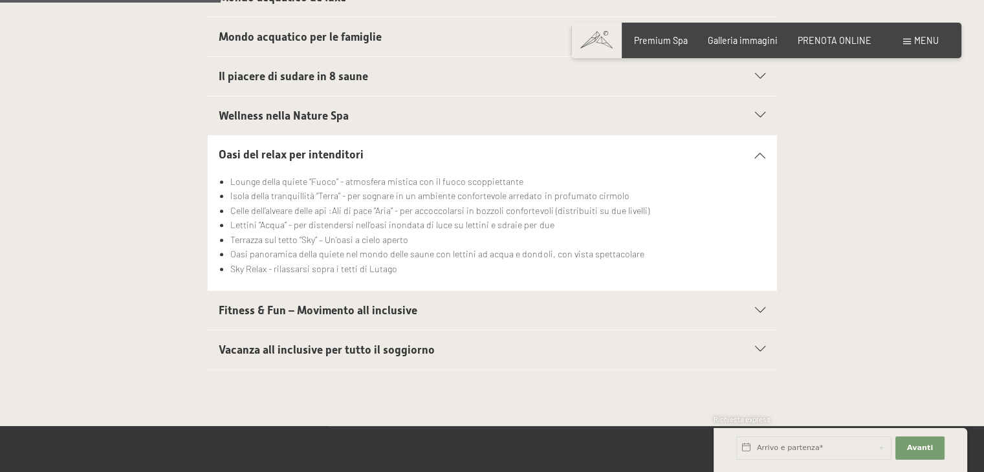
click at [356, 303] on h2 "Fitness & Fun – Movimento all inclusive" at bounding box center [465, 311] width 492 height 16
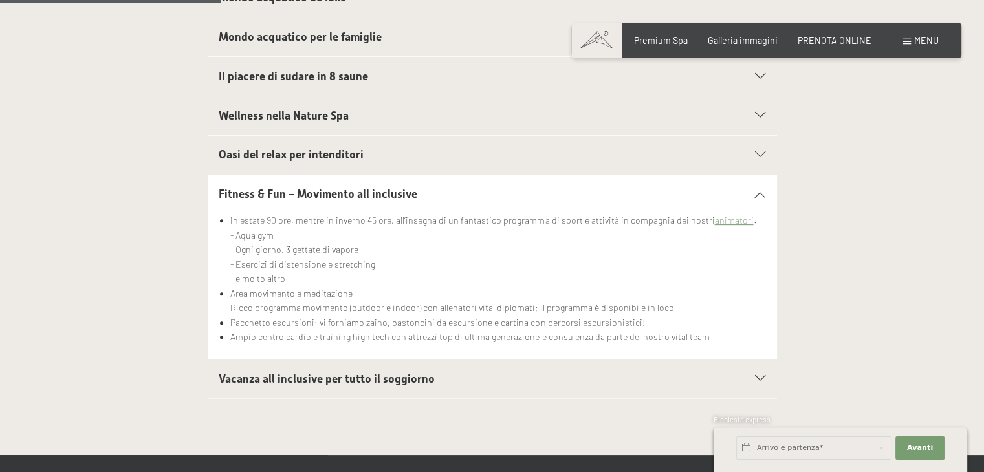
drag, startPoint x: 440, startPoint y: 148, endPoint x: 445, endPoint y: 136, distance: 12.5
click at [440, 149] on h2 "Oasi del relax per intenditori" at bounding box center [465, 155] width 492 height 16
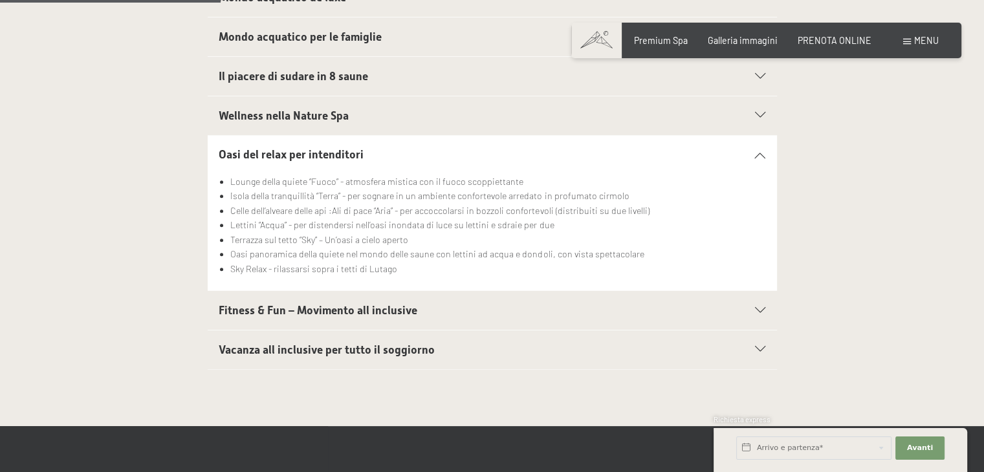
click at [445, 136] on div "Oasi del relax per intenditori" at bounding box center [492, 155] width 546 height 39
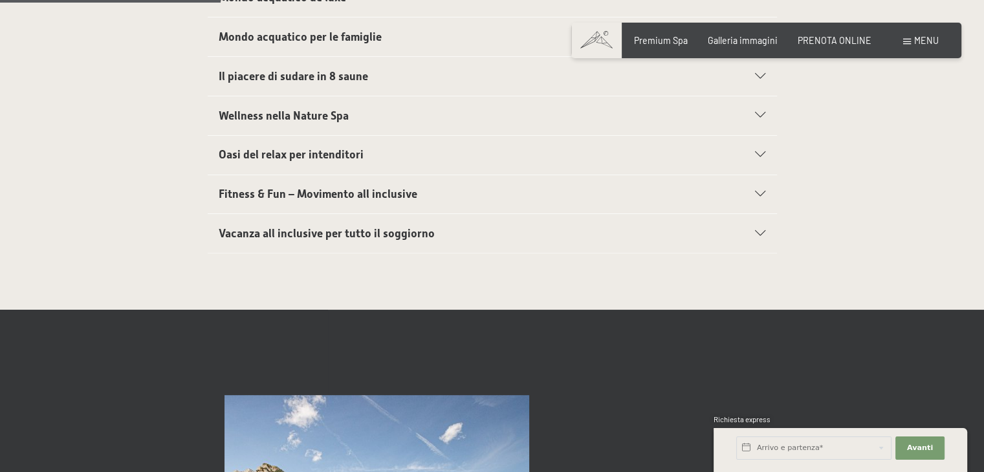
click at [383, 222] on div "Vacanza all inclusive per tutto il soggiorno" at bounding box center [492, 233] width 546 height 39
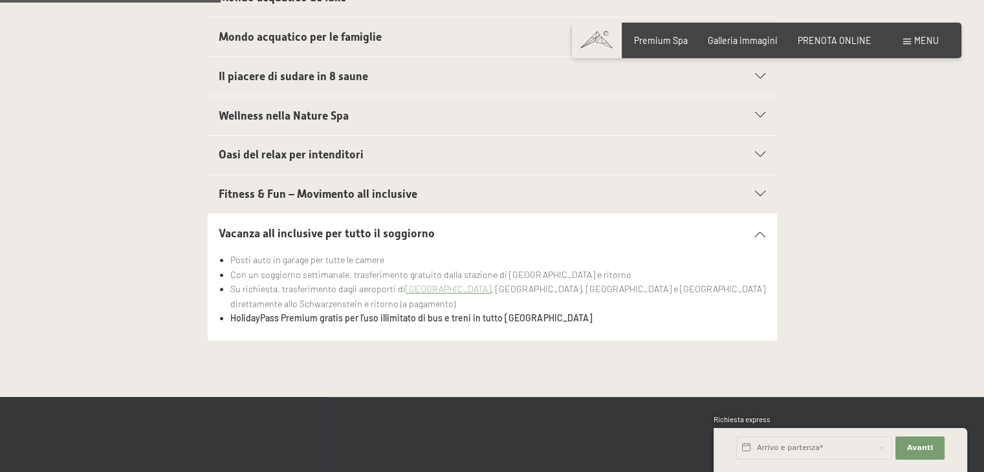
click at [432, 197] on h2 "Fitness & Fun – Movimento all inclusive" at bounding box center [465, 194] width 492 height 16
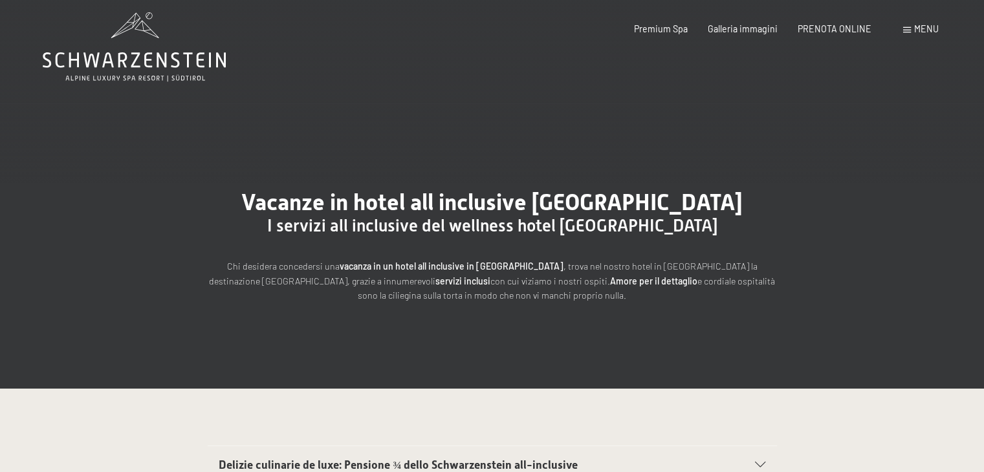
scroll to position [0, 0]
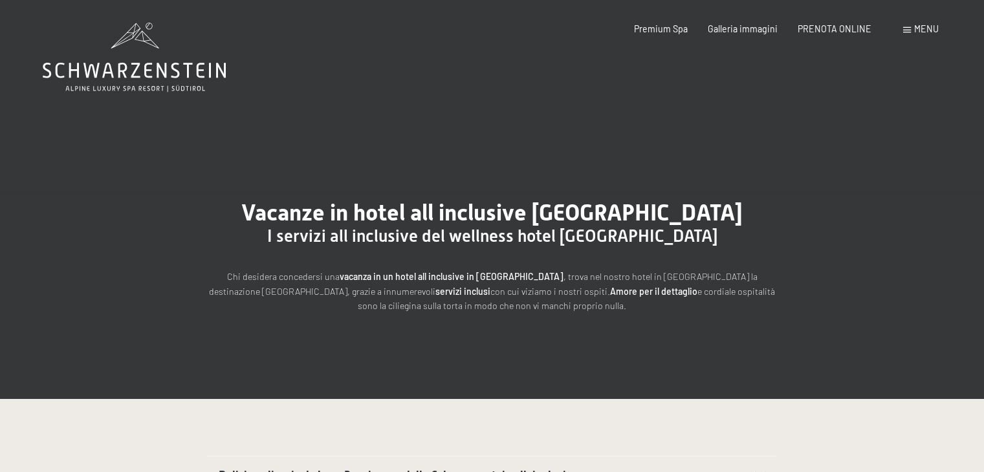
click at [171, 69] on icon at bounding box center [134, 57] width 183 height 69
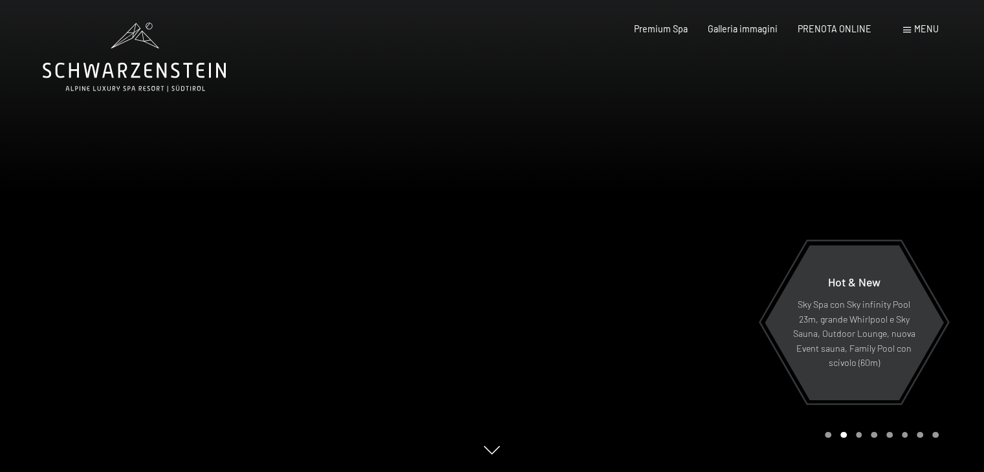
click at [146, 63] on icon at bounding box center [134, 57] width 183 height 69
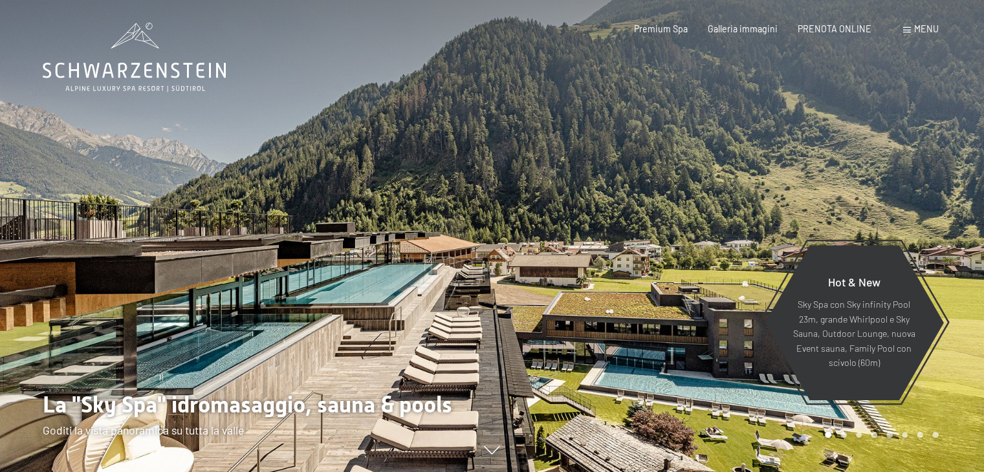
drag, startPoint x: 0, startPoint y: 0, endPoint x: 576, endPoint y: 88, distance: 582.9
click at [576, 88] on div at bounding box center [738, 236] width 492 height 472
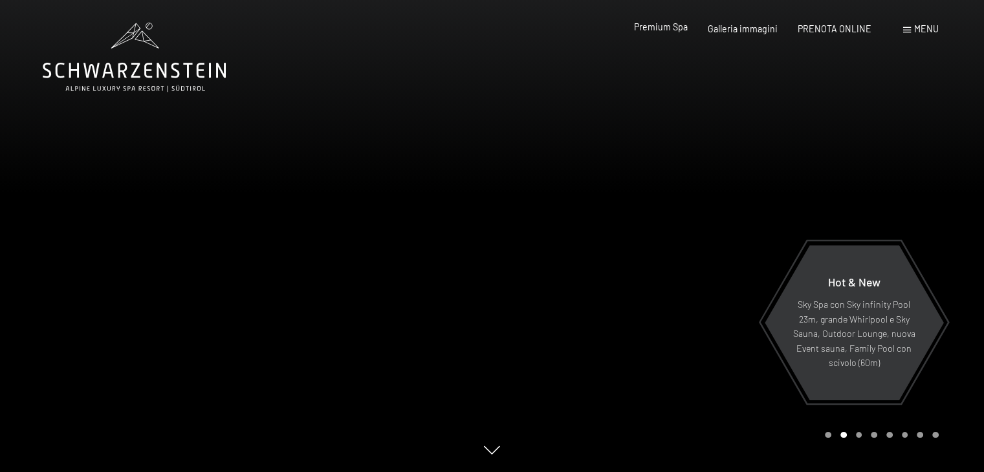
click at [644, 25] on span "Premium Spa" at bounding box center [661, 26] width 54 height 11
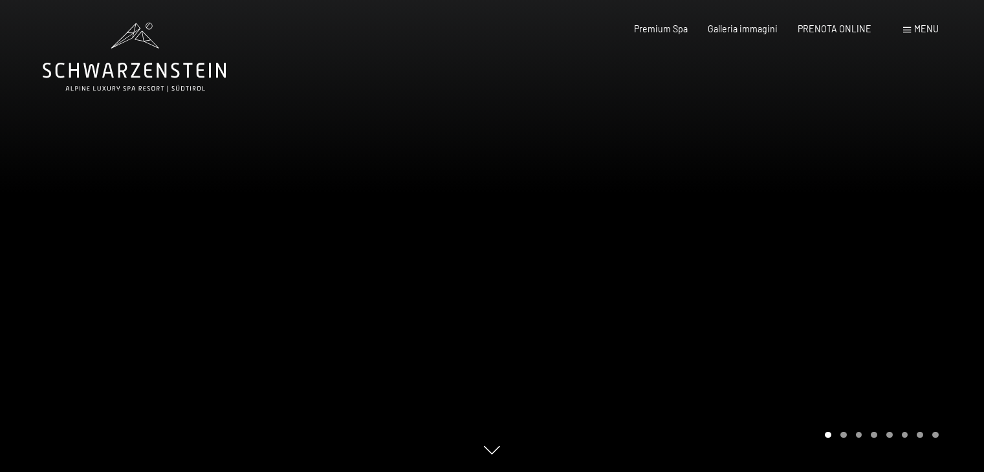
click at [843, 438] on div at bounding box center [738, 236] width 492 height 472
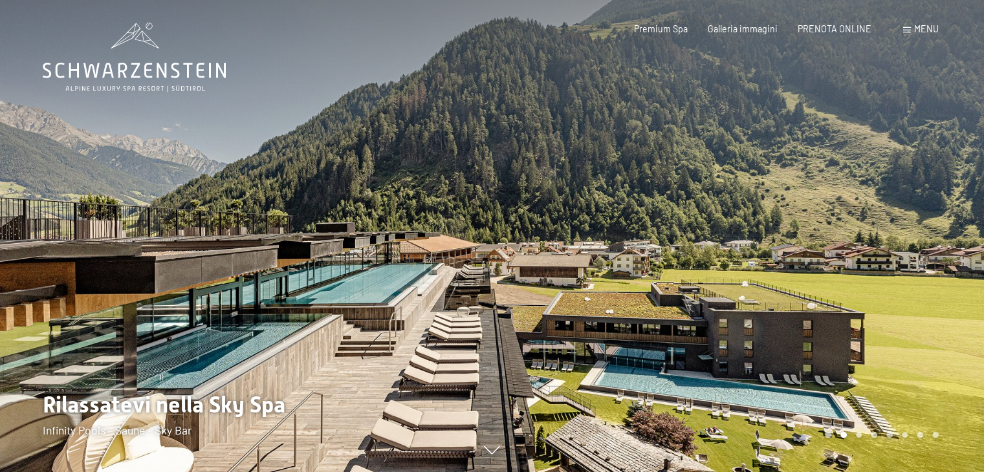
click at [842, 435] on div "Carousel Page 2 (Current Slide)" at bounding box center [843, 435] width 6 height 6
click at [861, 433] on div "Carousel Page 3" at bounding box center [859, 435] width 6 height 6
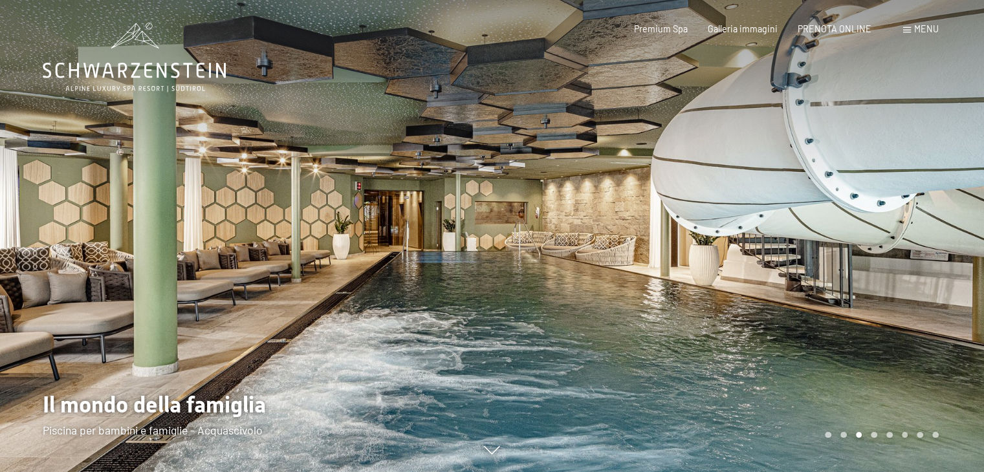
click at [872, 432] on div "Carousel Page 4" at bounding box center [874, 435] width 6 height 6
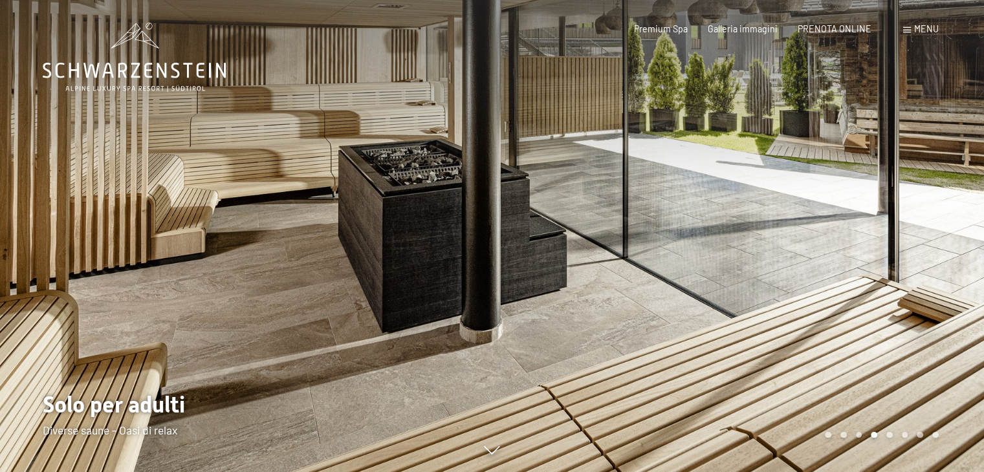
click at [890, 433] on div "Carousel Page 5" at bounding box center [889, 435] width 6 height 6
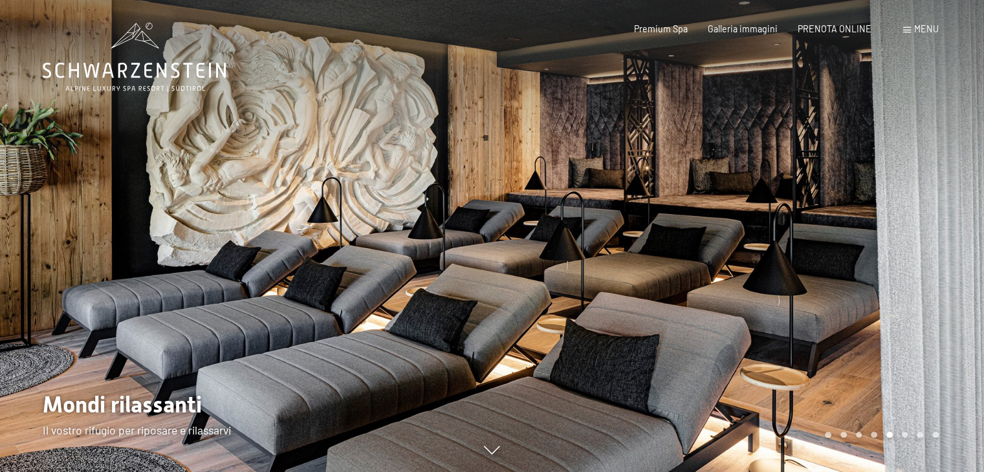
click at [922, 435] on div "Carousel Pagination" at bounding box center [879, 435] width 118 height 6
click at [921, 435] on div "Carousel Page 7" at bounding box center [919, 435] width 6 height 6
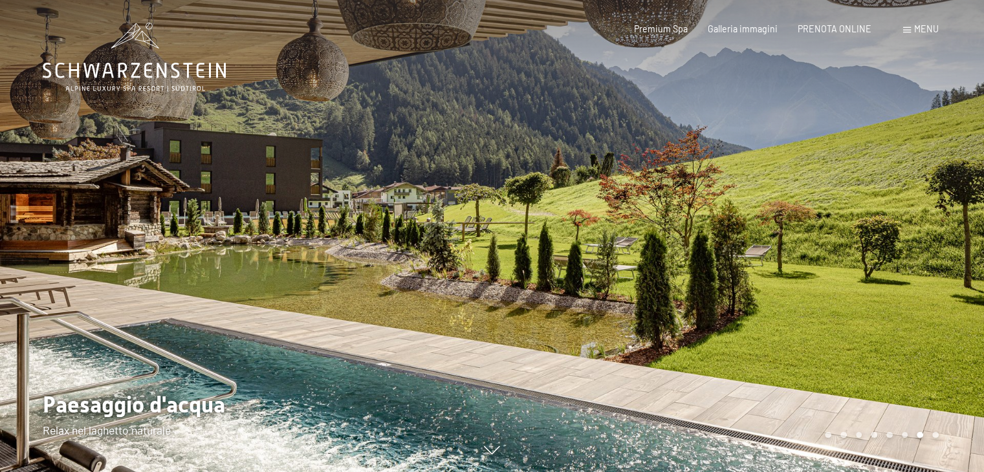
click at [932, 435] on div "Carousel Page 8" at bounding box center [935, 435] width 6 height 6
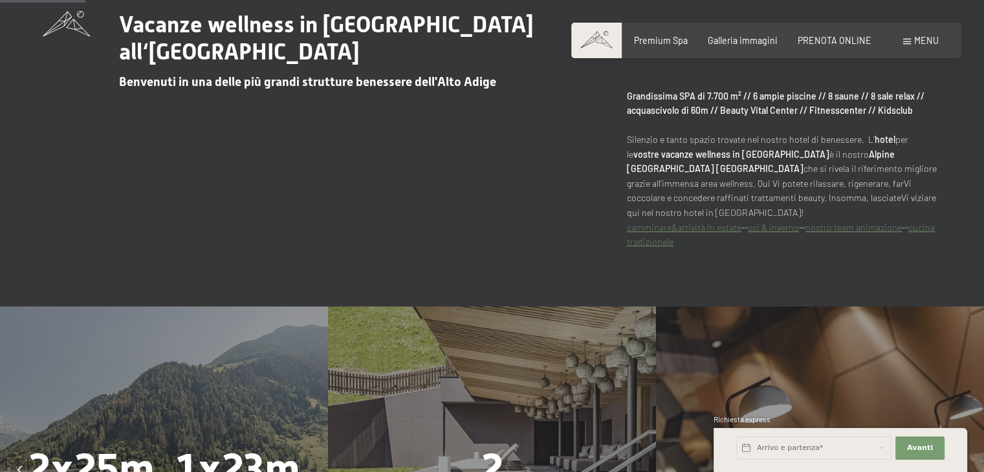
scroll to position [711, 0]
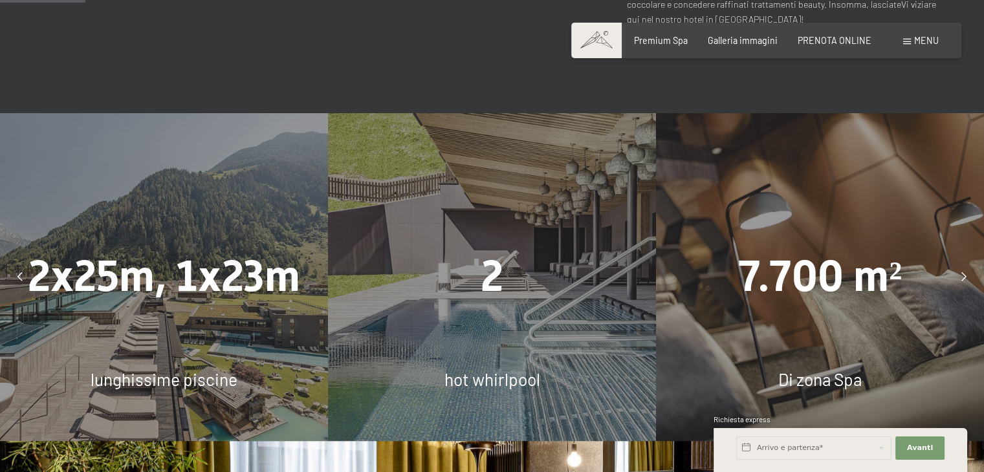
click at [497, 384] on span "hot whirlpool" at bounding box center [492, 379] width 96 height 20
click at [496, 270] on span "2" at bounding box center [492, 276] width 23 height 50
click at [486, 276] on span "2" at bounding box center [492, 276] width 23 height 50
drag, startPoint x: 473, startPoint y: 381, endPoint x: 548, endPoint y: 387, distance: 75.3
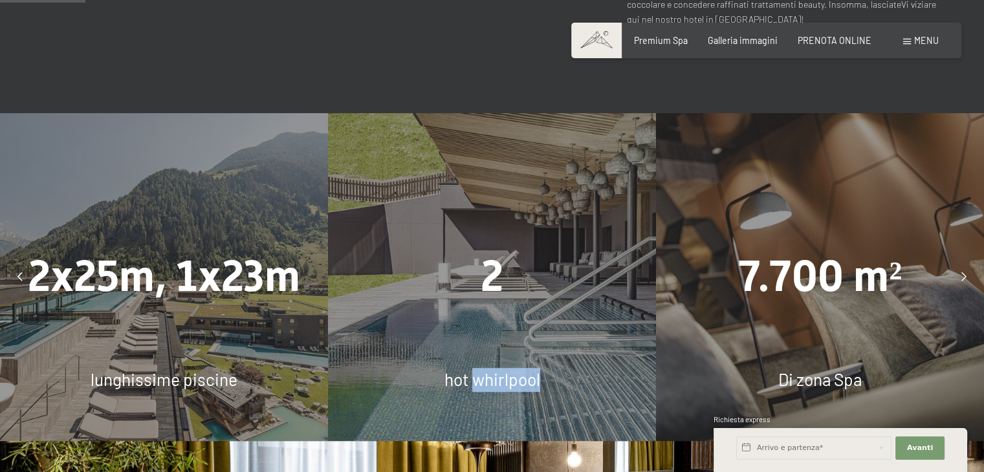
click at [548, 387] on div "hot whirlpool" at bounding box center [492, 380] width 328 height 24
copy span "whirlpool"
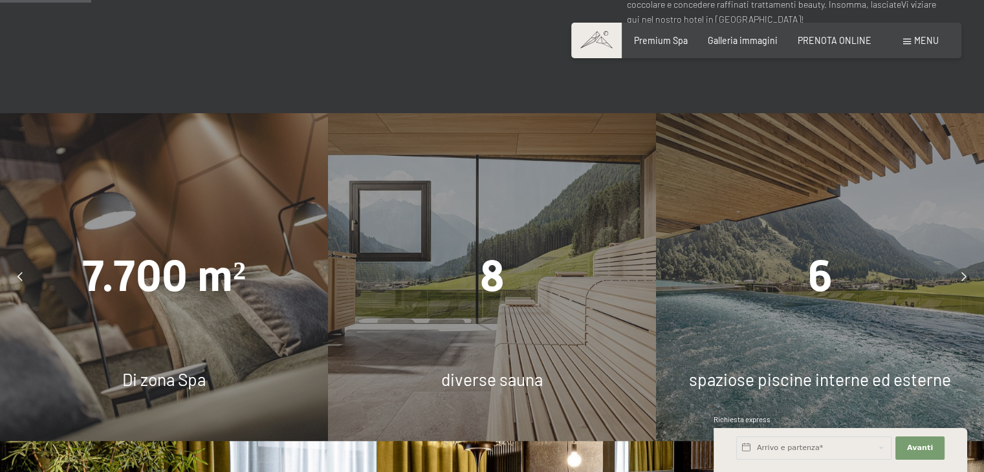
scroll to position [841, 0]
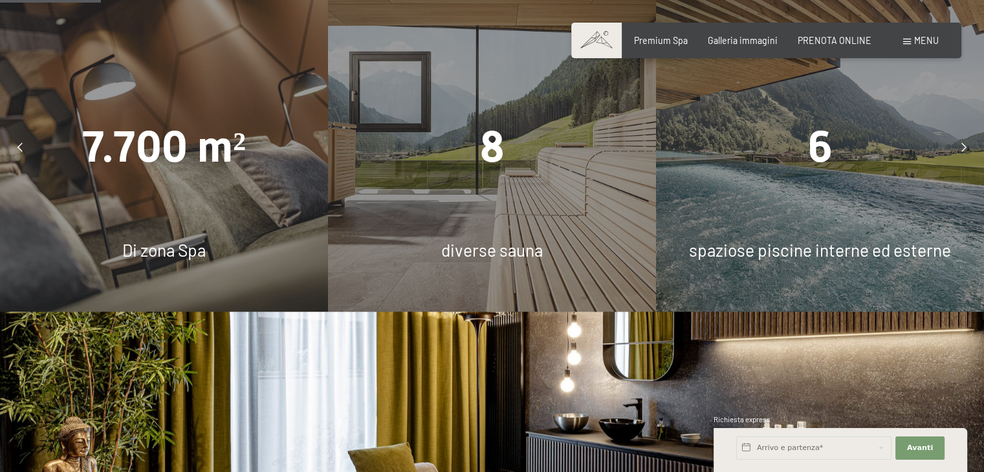
click at [860, 248] on span "spaziose piscine interne ed esterne" at bounding box center [820, 250] width 262 height 20
click at [829, 149] on span "6" at bounding box center [819, 147] width 25 height 50
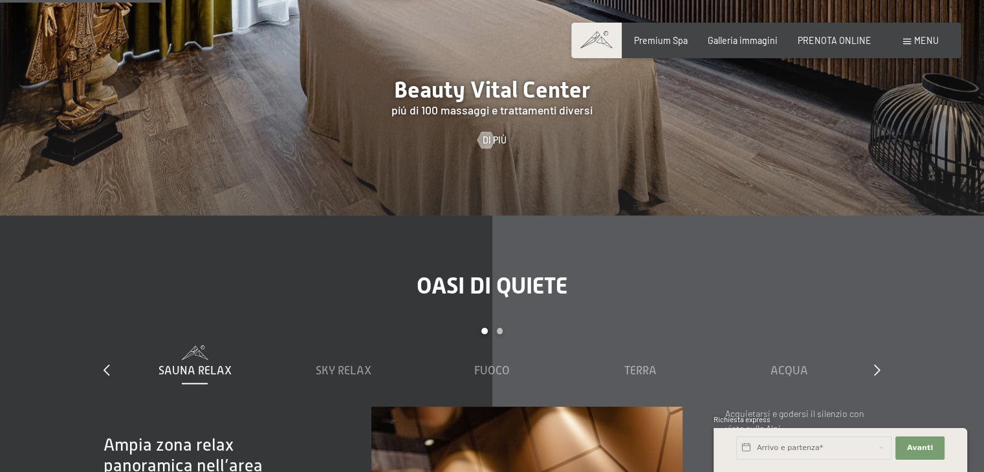
scroll to position [1552, 0]
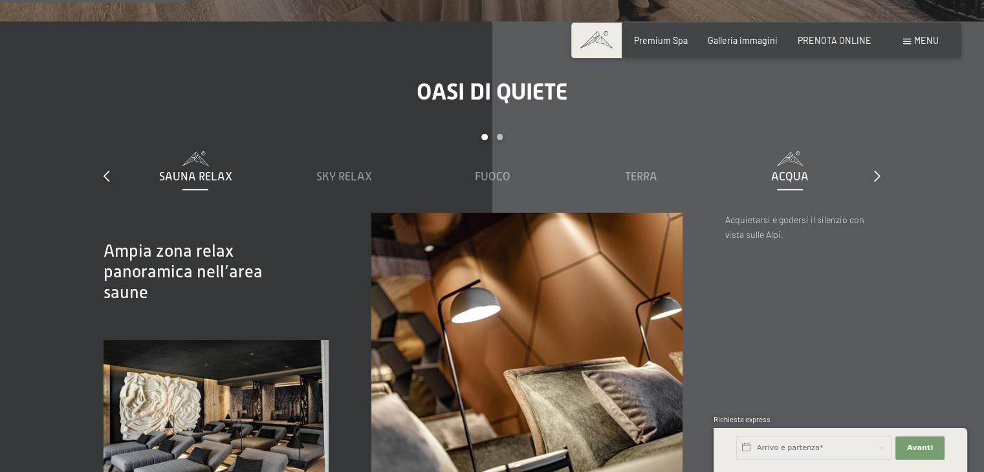
click at [793, 169] on div "Acqua" at bounding box center [789, 177] width 137 height 16
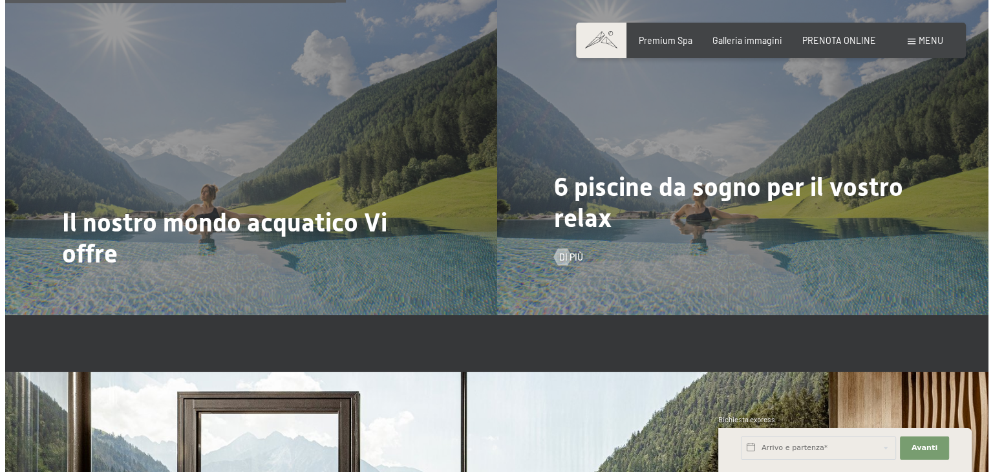
scroll to position [2846, 0]
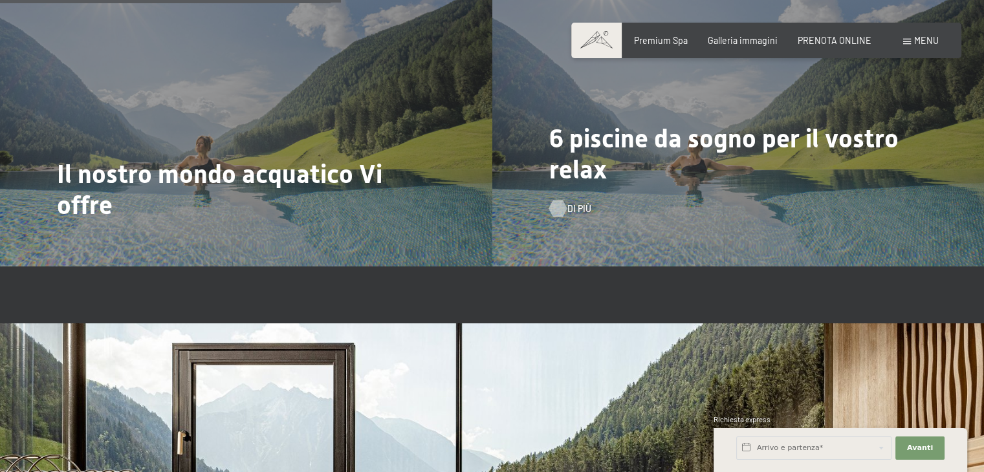
click at [562, 206] on div at bounding box center [557, 208] width 10 height 17
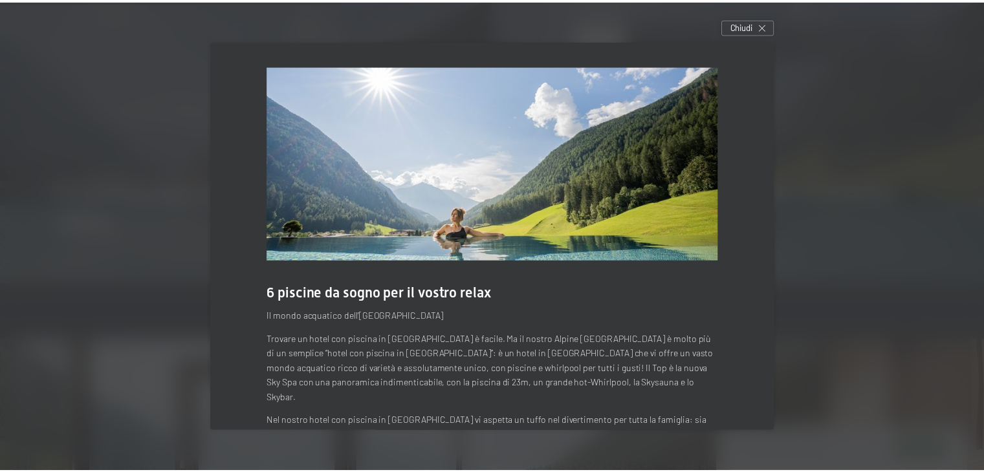
scroll to position [67, 0]
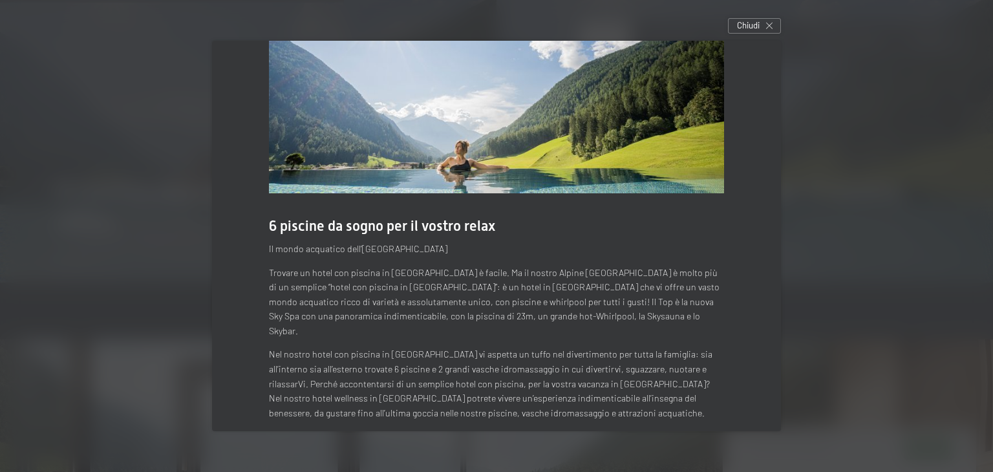
click at [739, 29] on div "Chiudi" at bounding box center [754, 26] width 53 height 16
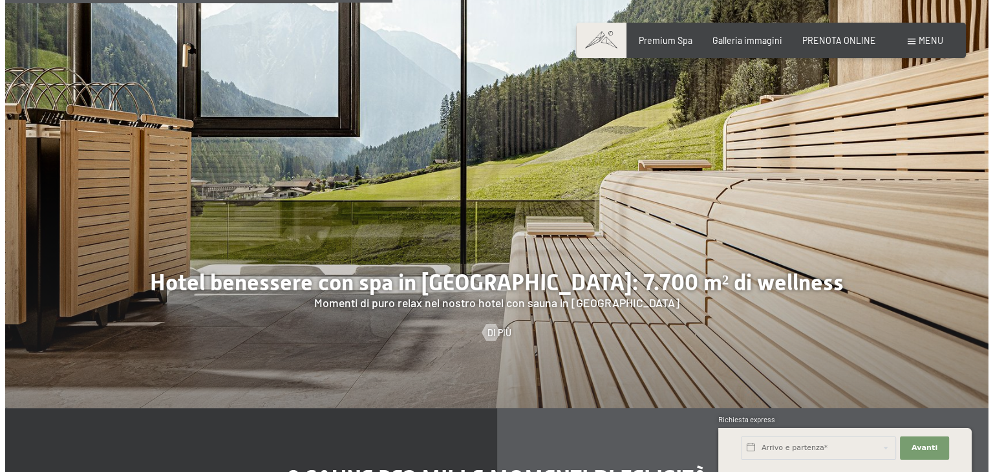
scroll to position [3234, 0]
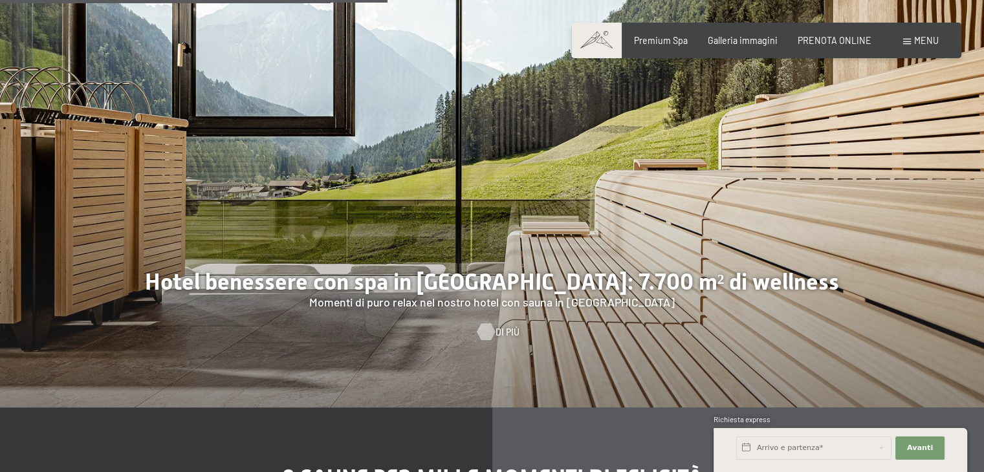
click at [497, 335] on span "Di più" at bounding box center [507, 332] width 24 height 13
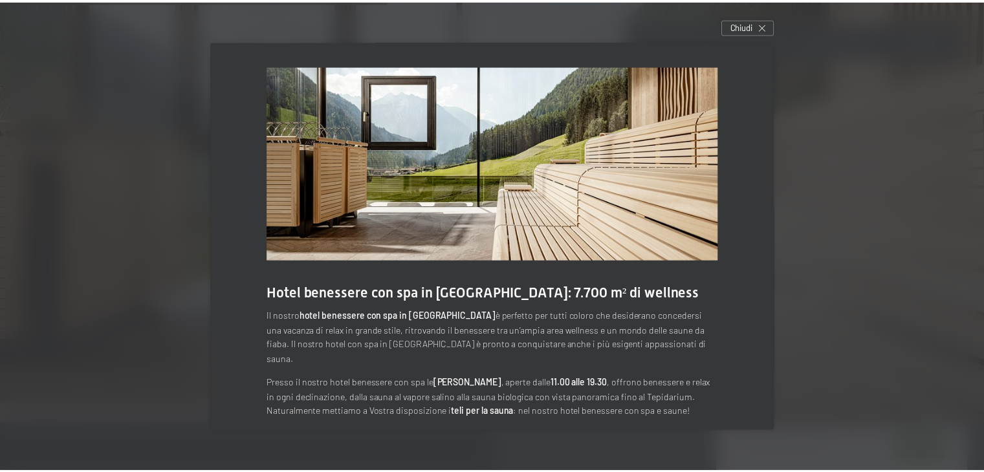
scroll to position [120, 0]
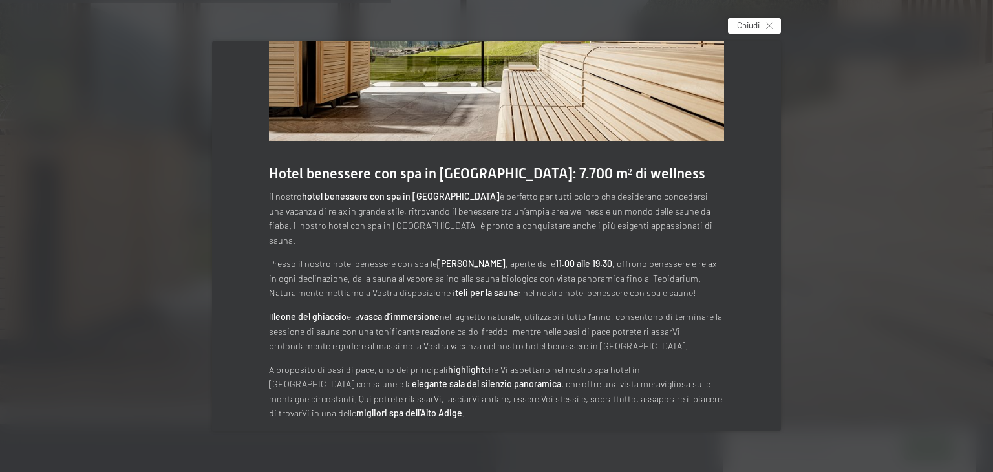
click at [748, 27] on span "Chiudi" at bounding box center [748, 25] width 23 height 12
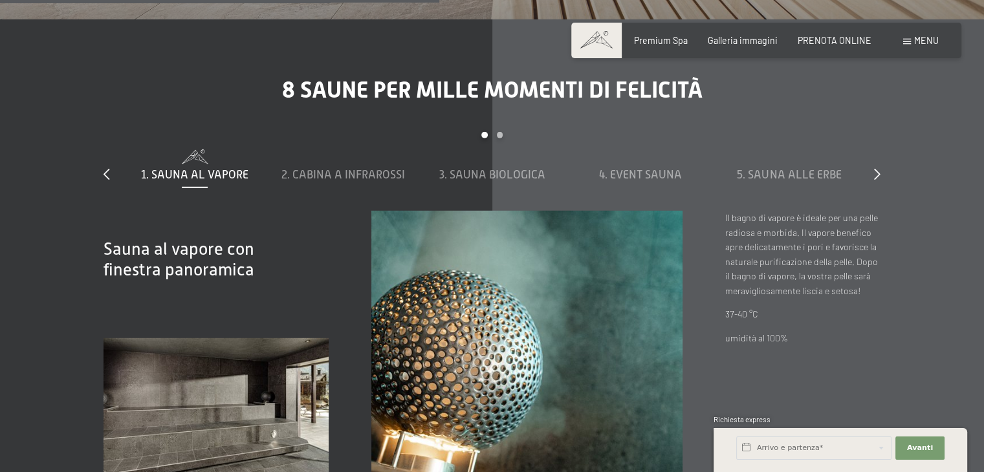
scroll to position [3686, 0]
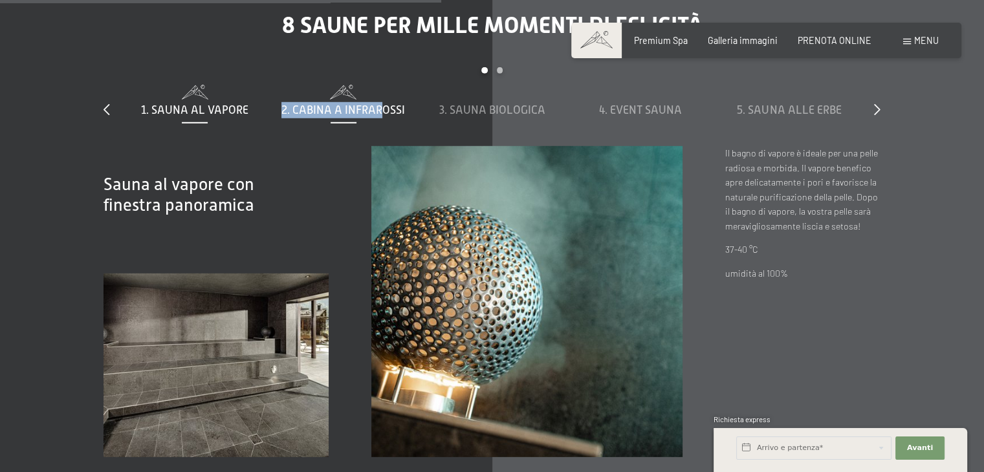
click at [379, 100] on div "2. Cabina a infrarossi" at bounding box center [343, 101] width 137 height 33
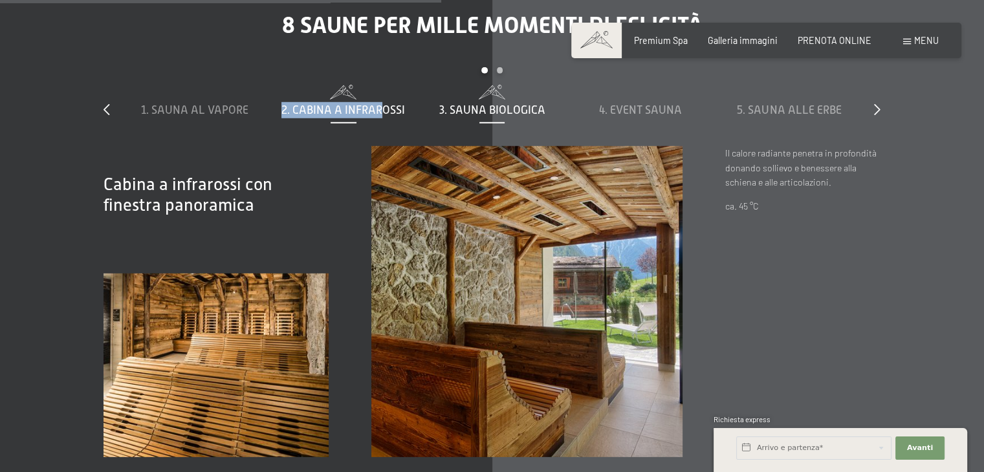
click at [490, 107] on span "3. Sauna biologica" at bounding box center [492, 109] width 106 height 13
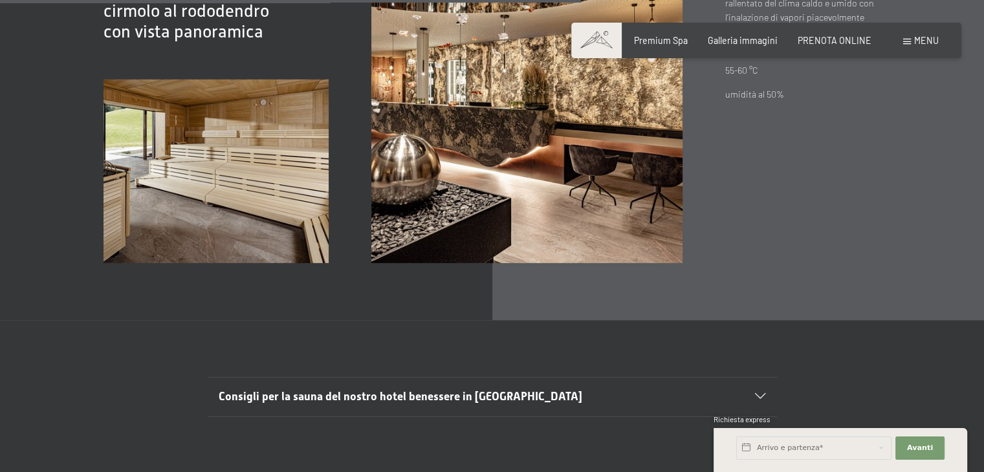
scroll to position [4204, 0]
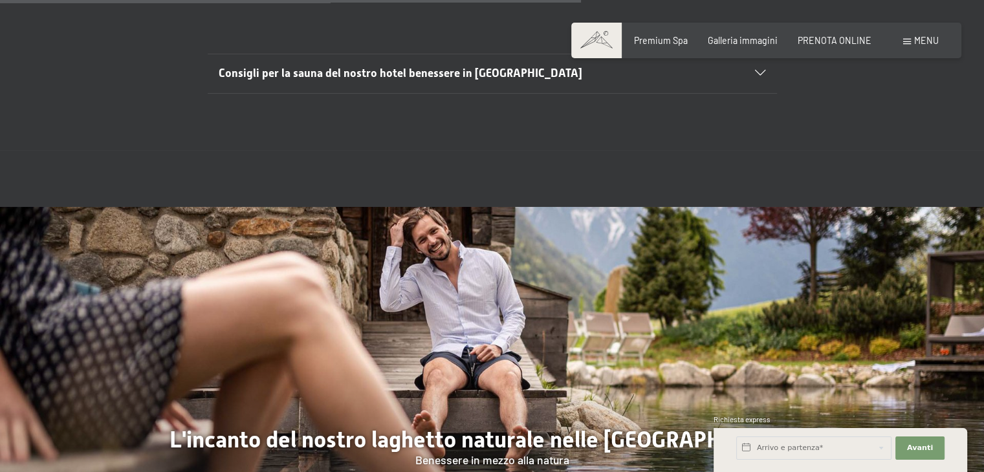
drag, startPoint x: 484, startPoint y: 186, endPoint x: 384, endPoint y: 128, distance: 115.9
click at [384, 129] on div "Consigli per la sauna del nostro hotel benessere in Trentino Alto Adige I consi…" at bounding box center [492, 73] width 984 height 153
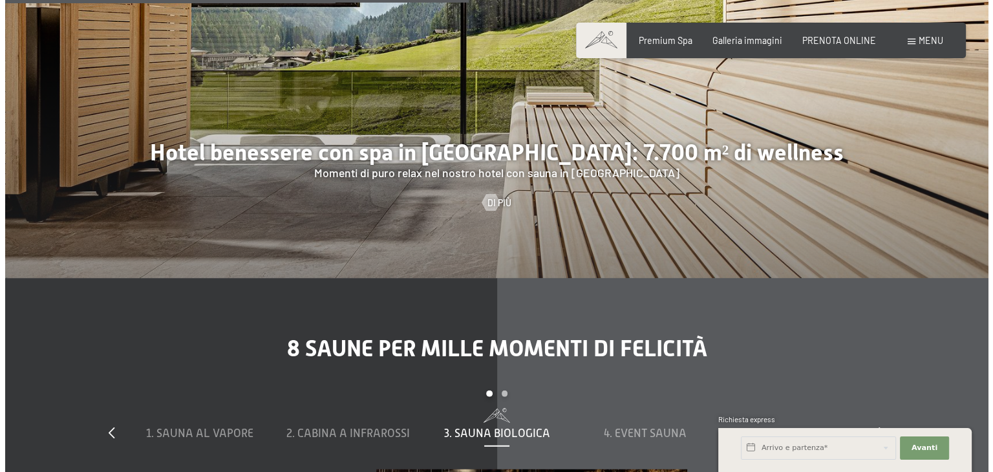
scroll to position [2846, 0]
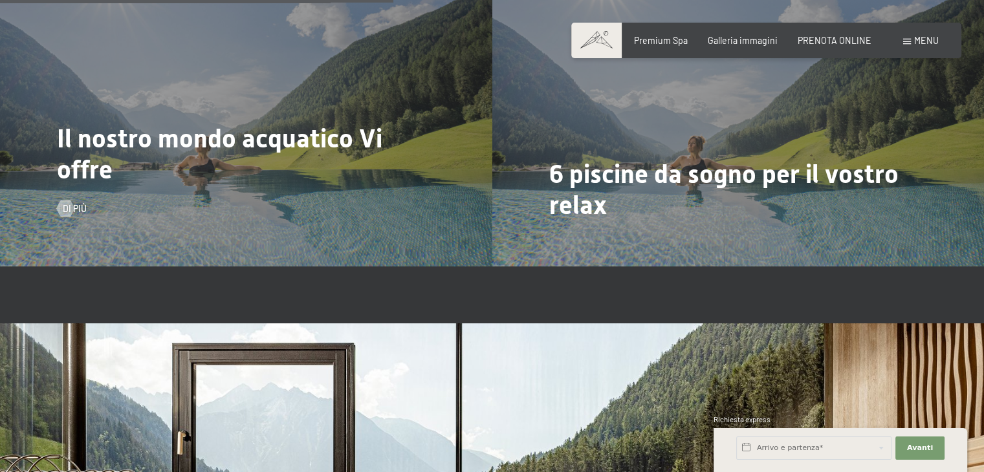
click at [100, 152] on span "Il nostro mondo acquatico Vi offre" at bounding box center [219, 154] width 325 height 61
click at [76, 210] on span "Di più" at bounding box center [88, 208] width 24 height 13
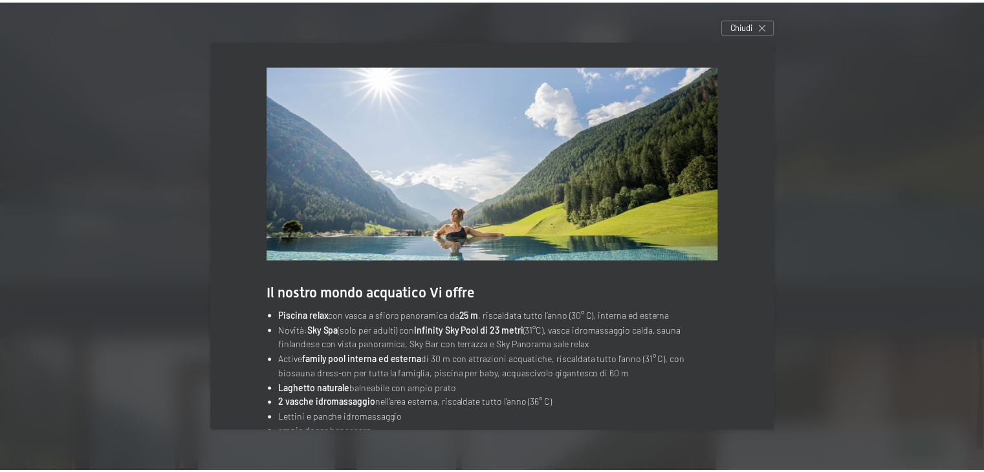
scroll to position [49, 0]
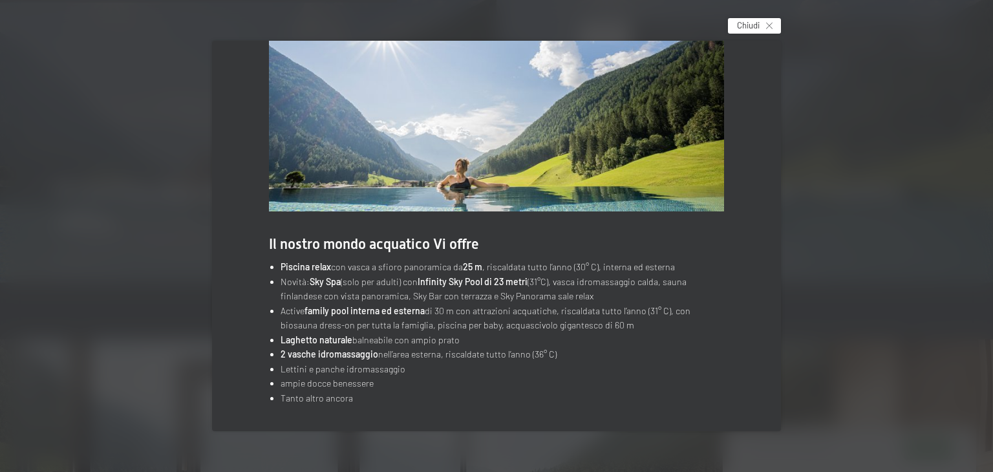
click at [779, 27] on div "Chiudi" at bounding box center [754, 26] width 53 height 16
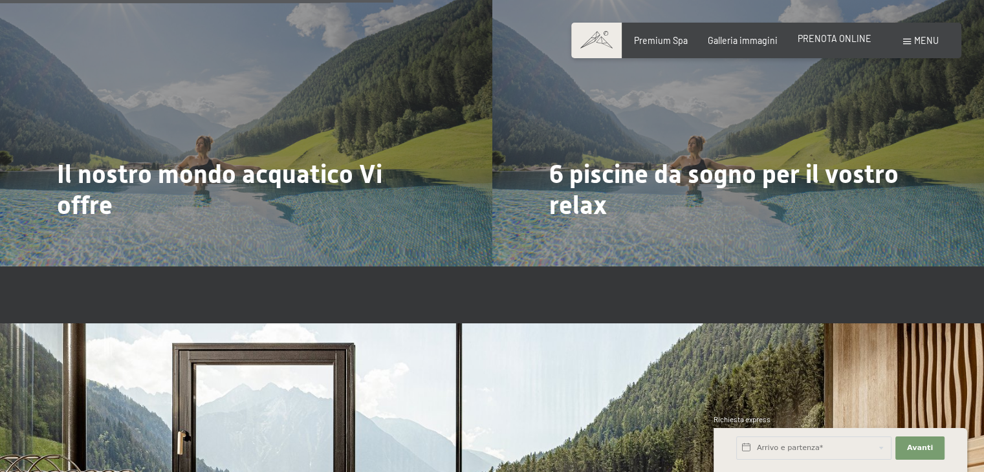
click at [839, 40] on span "PRENOTA ONLINE" at bounding box center [834, 38] width 74 height 11
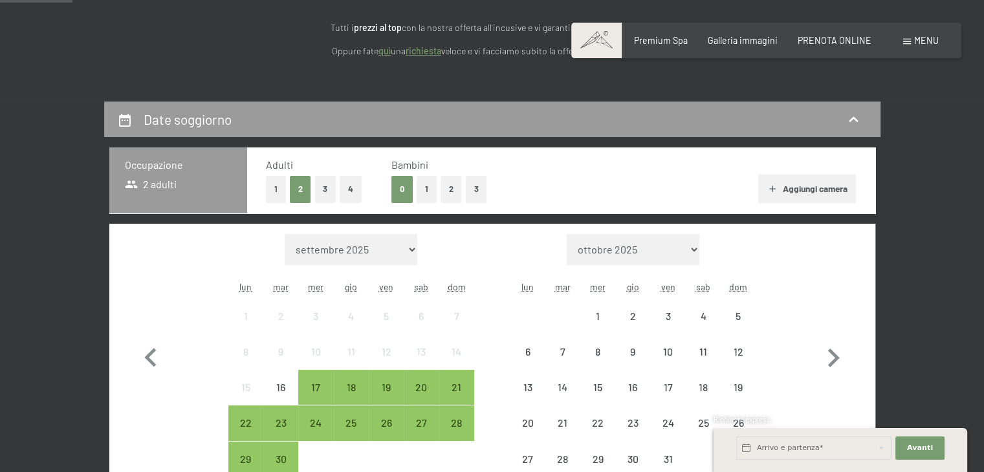
scroll to position [194, 0]
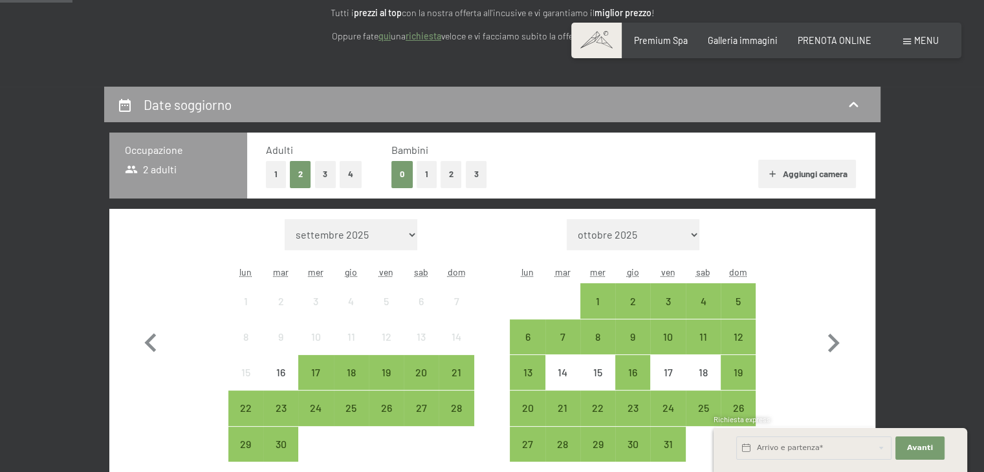
click at [823, 180] on button "Aggiungi camera" at bounding box center [807, 174] width 98 height 28
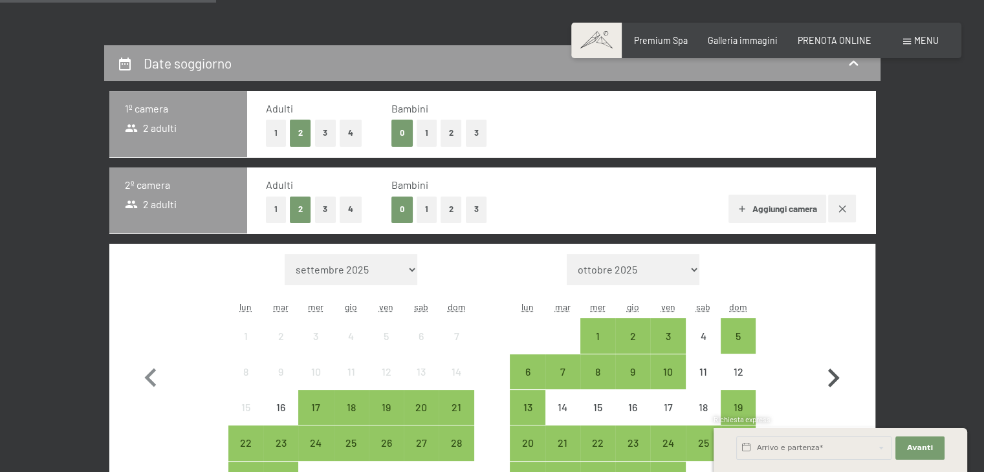
scroll to position [323, 0]
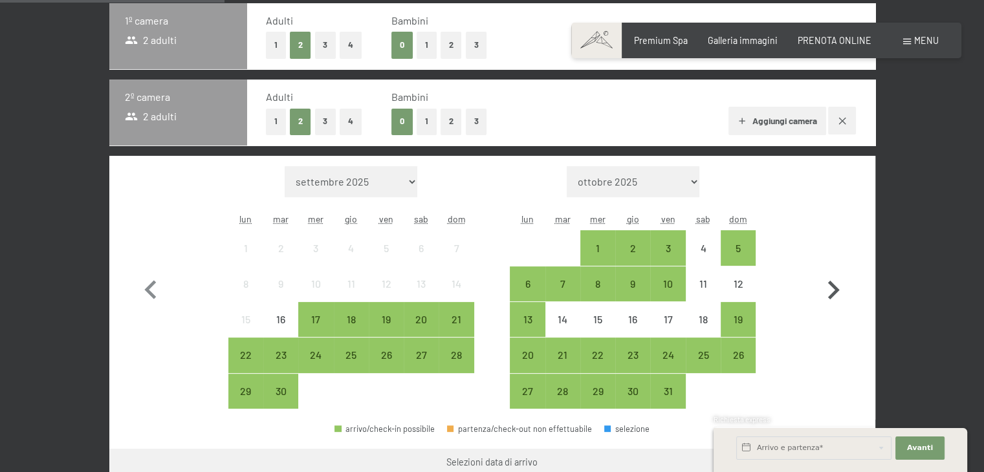
click at [835, 285] on icon "button" at bounding box center [833, 291] width 38 height 38
select select "[DATE]"
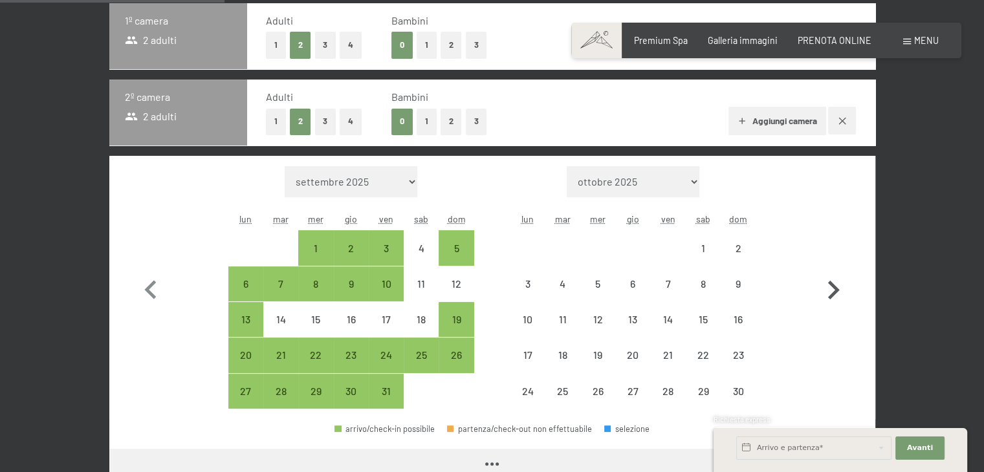
click at [835, 285] on icon "button" at bounding box center [833, 291] width 38 height 38
select select "[DATE]"
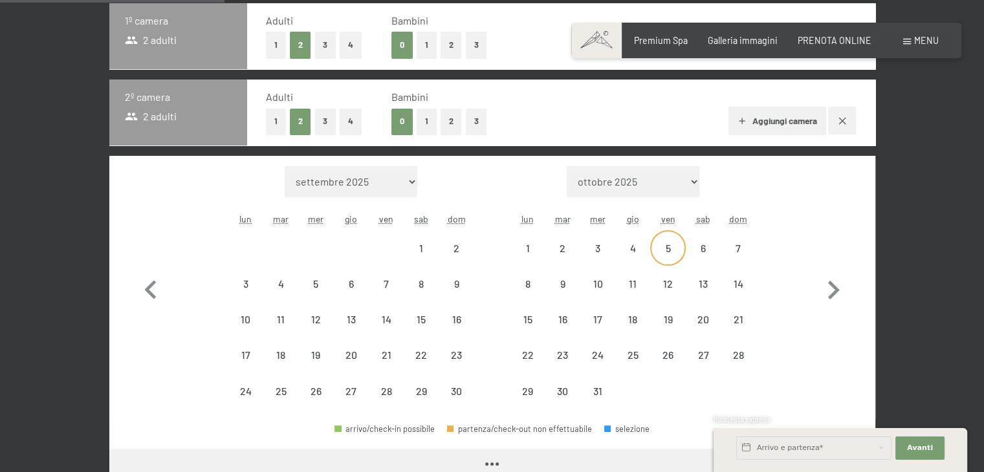
click at [671, 254] on div "5" at bounding box center [667, 259] width 32 height 32
select select "[DATE]"
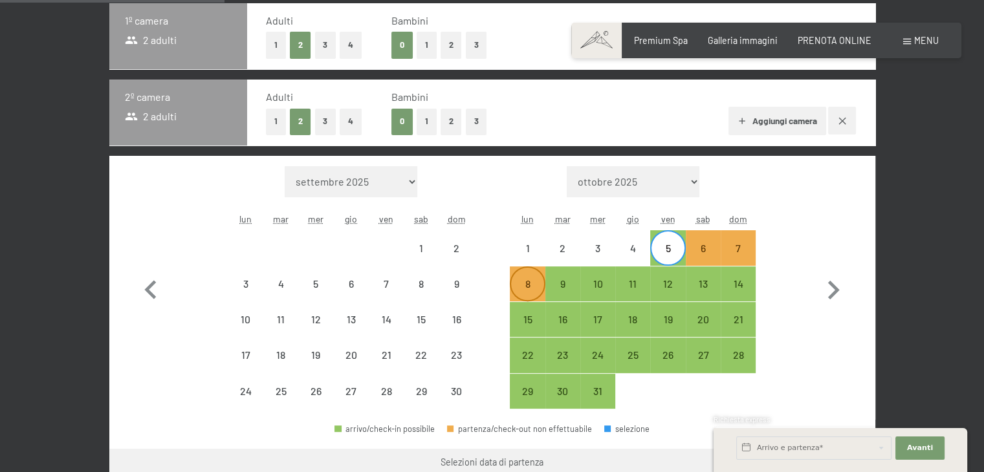
click at [535, 287] on div "8" at bounding box center [527, 295] width 32 height 32
select select "[DATE]"
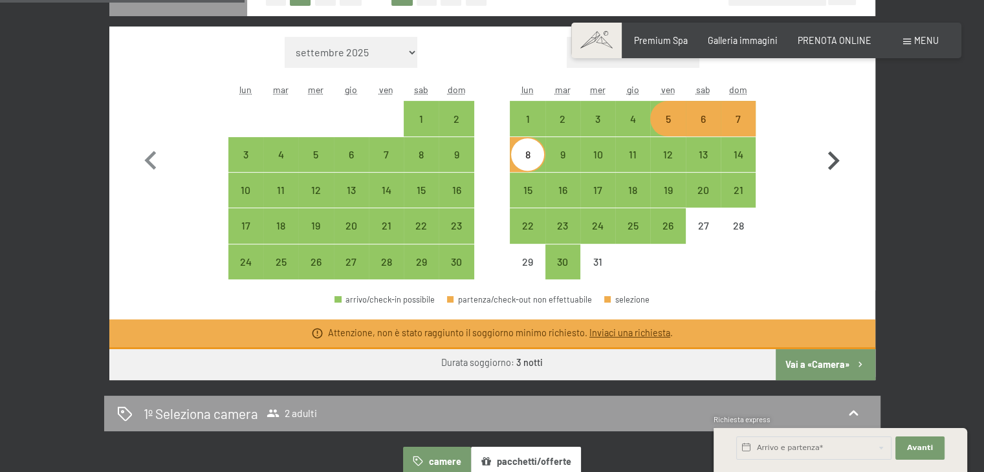
click at [816, 355] on button "Vai a «Camera»" at bounding box center [824, 364] width 99 height 31
select select "[DATE]"
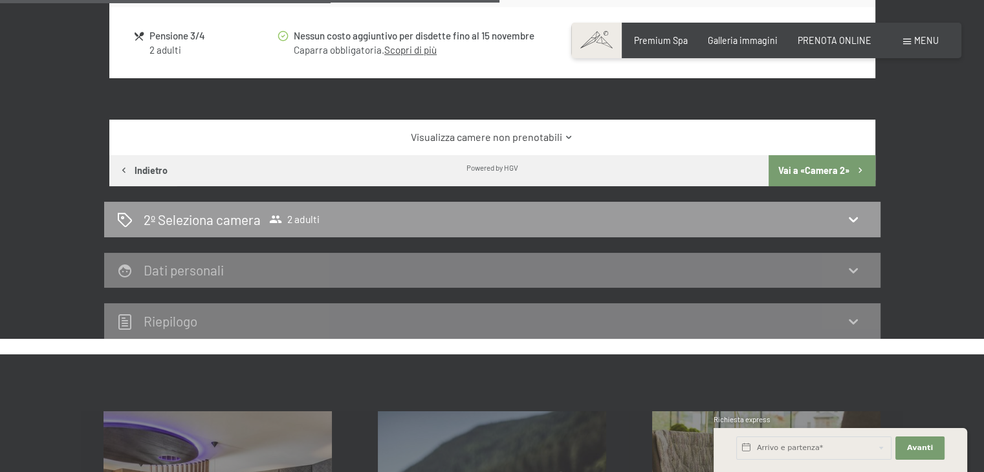
scroll to position [668, 0]
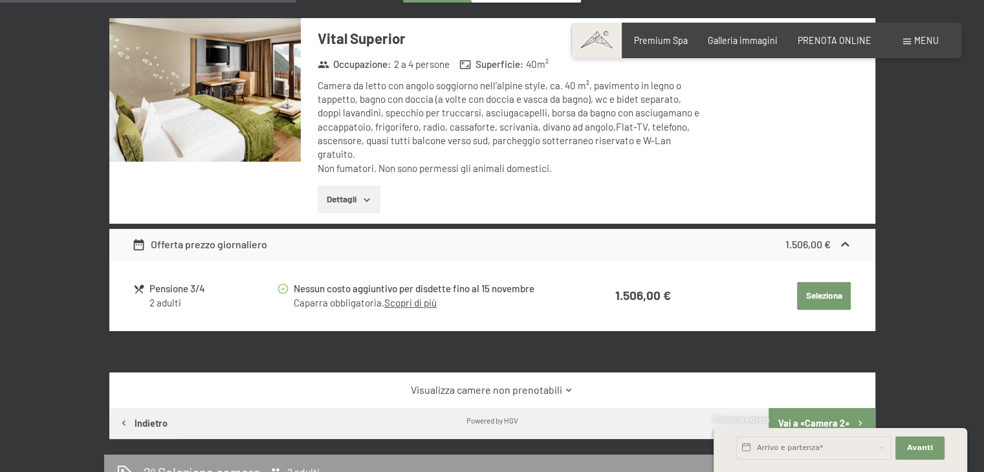
click at [817, 303] on button "Seleziona" at bounding box center [824, 296] width 54 height 28
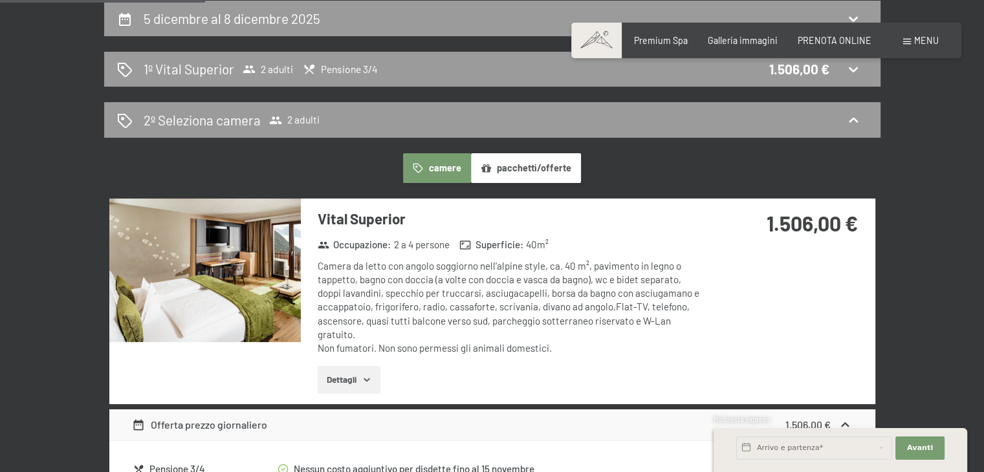
scroll to position [409, 0]
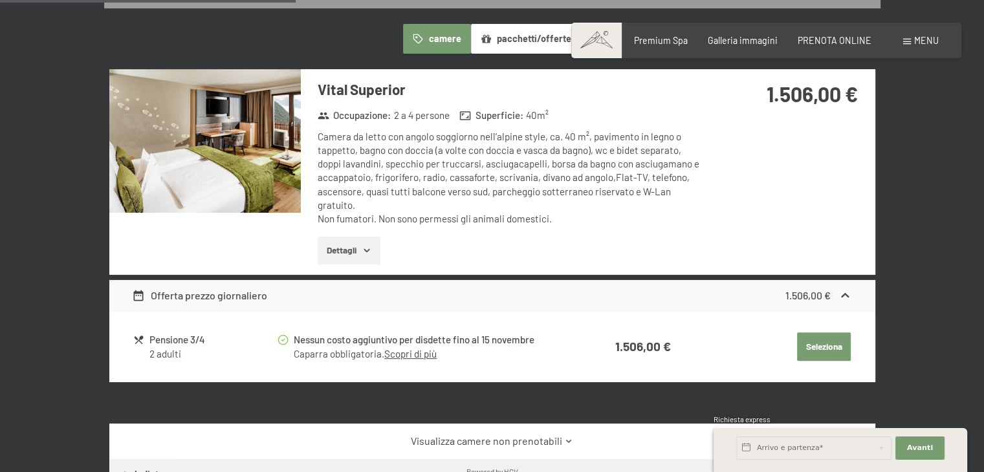
click at [832, 337] on button "Seleziona" at bounding box center [824, 346] width 54 height 28
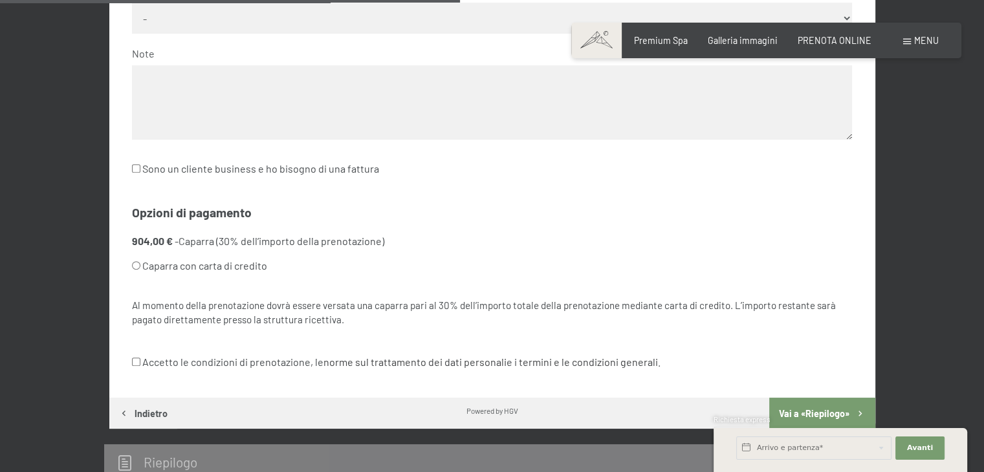
scroll to position [733, 0]
